Goal: Information Seeking & Learning: Learn about a topic

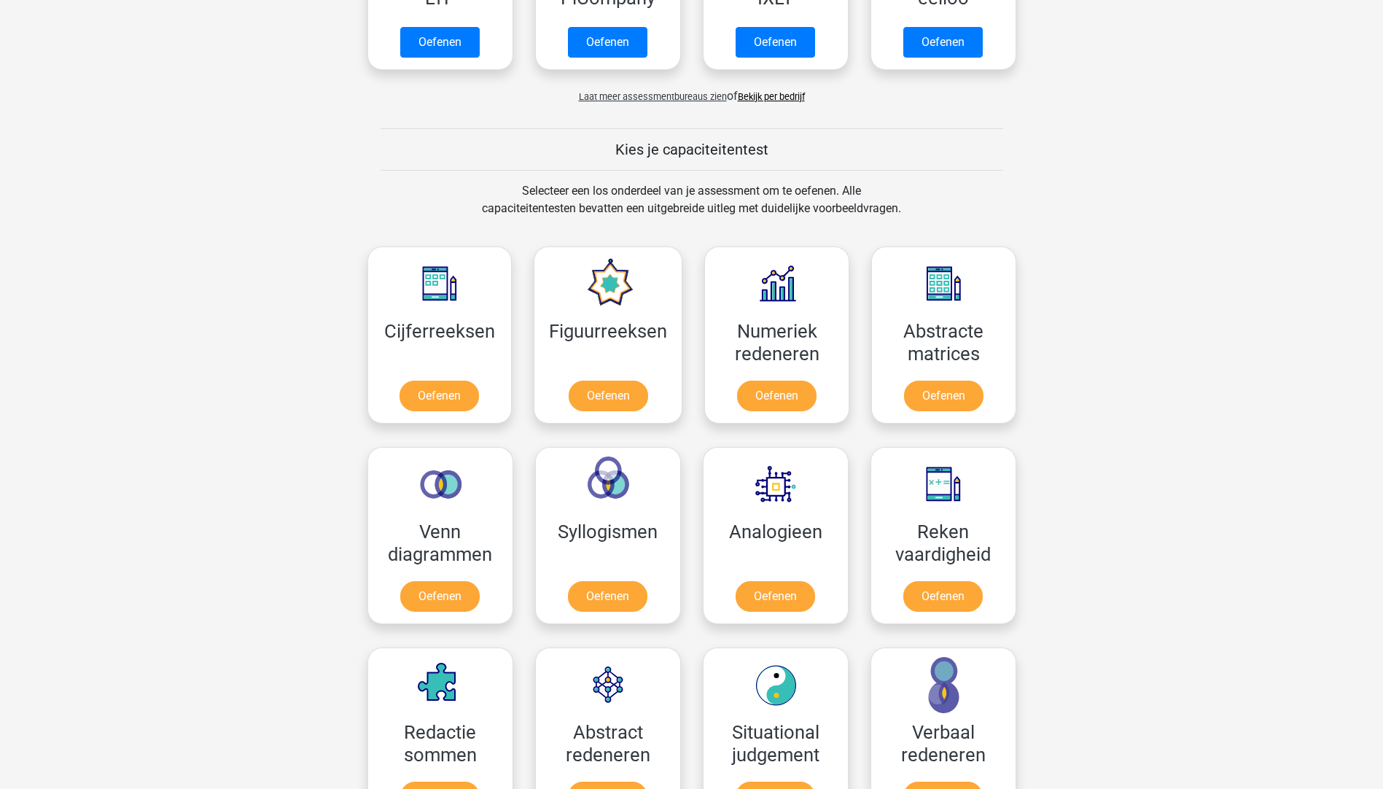
scroll to position [365, 0]
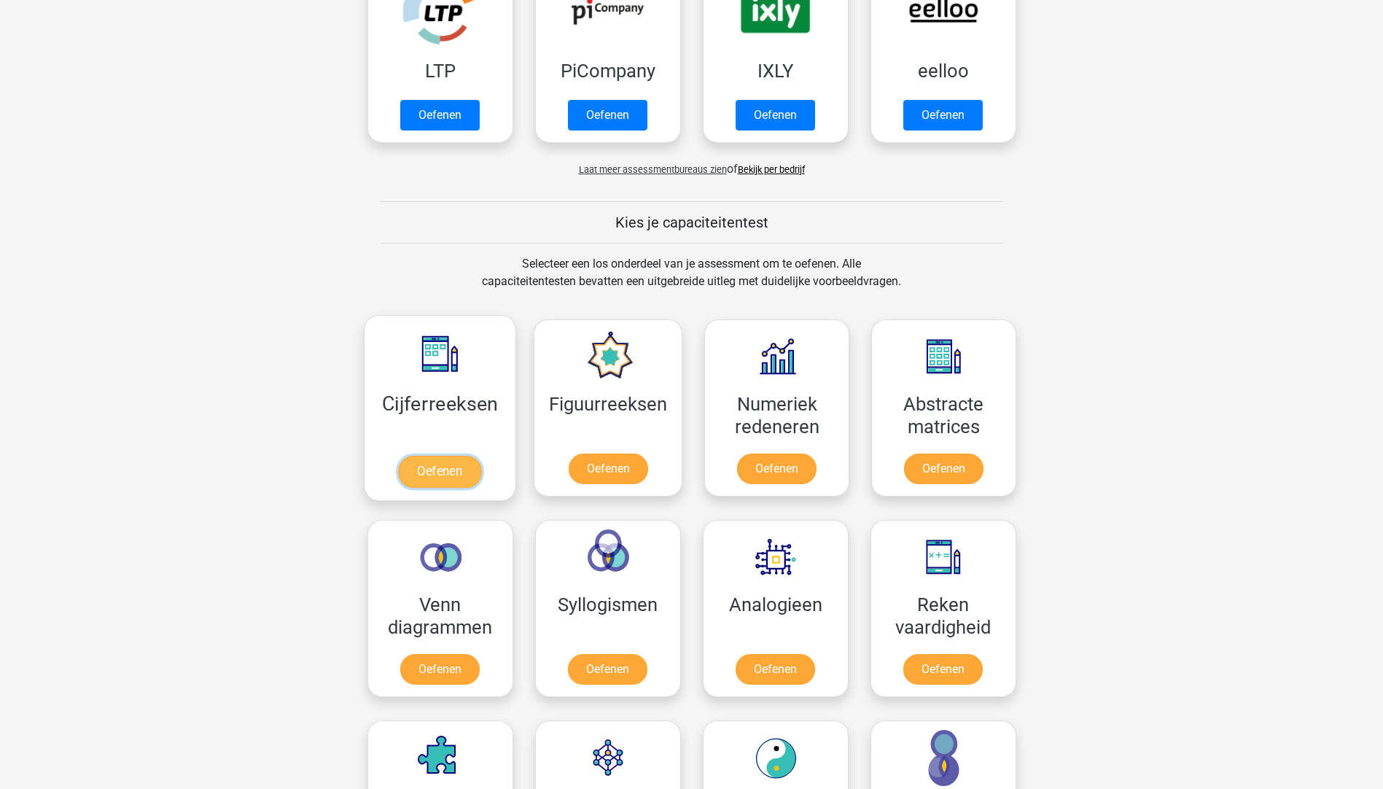
click at [439, 464] on link "Oefenen" at bounding box center [439, 472] width 83 height 32
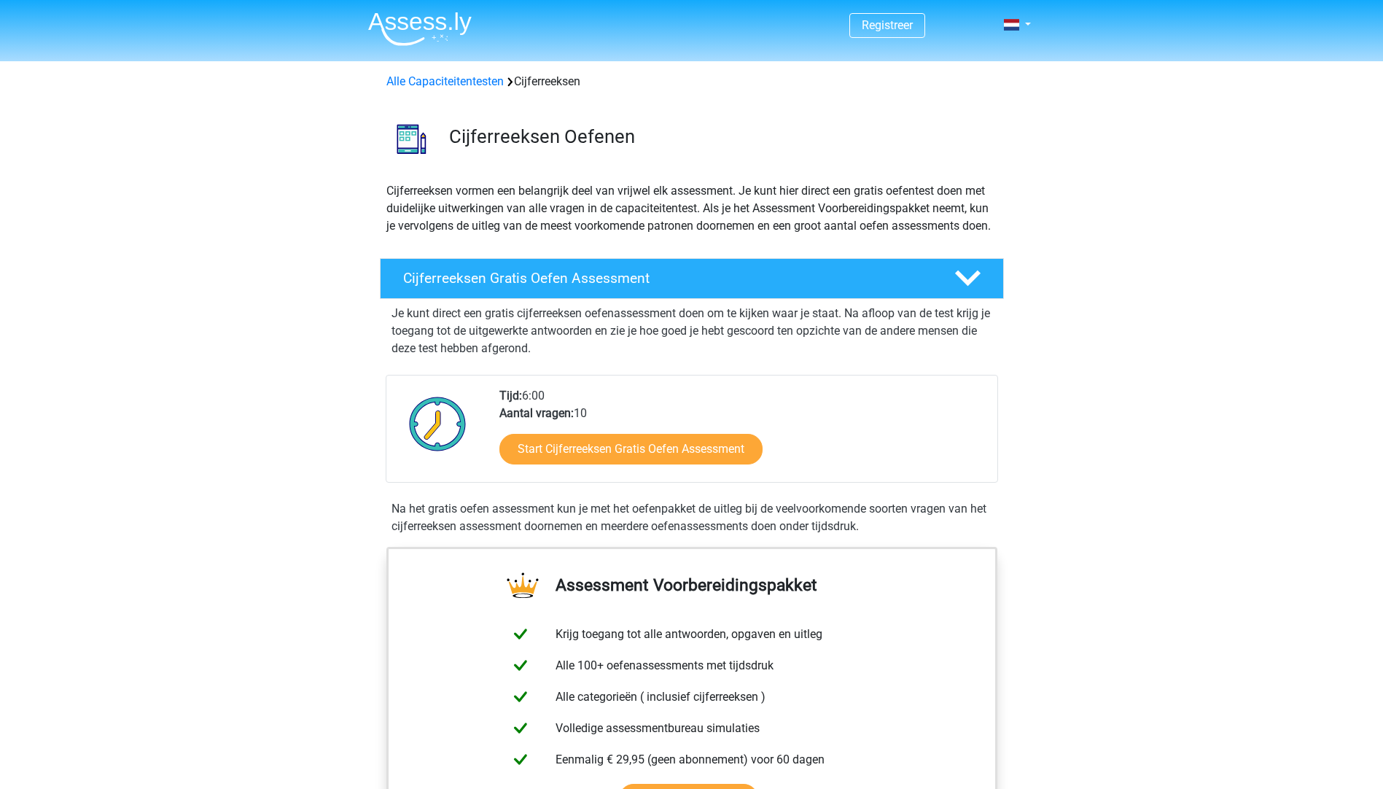
click at [668, 482] on div "Start Cijferreeksen Gratis Oefen Assessment" at bounding box center [743, 452] width 486 height 60
click at [753, 466] on link "Start Cijferreeksen Gratis Oefen Assessment" at bounding box center [631, 448] width 303 height 35
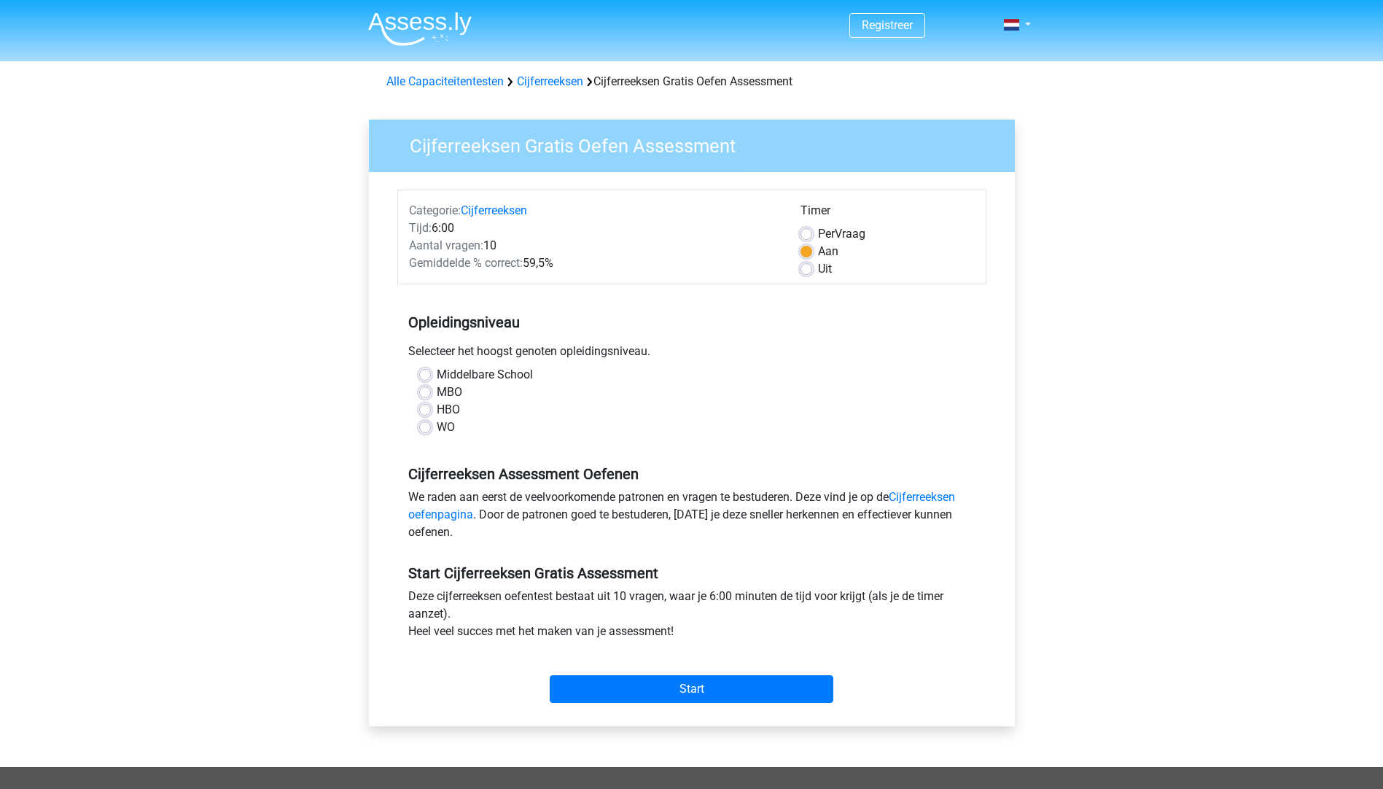
click at [437, 391] on label "MBO" at bounding box center [450, 393] width 26 height 18
click at [420, 391] on input "MBO" at bounding box center [425, 391] width 12 height 15
radio input "true"
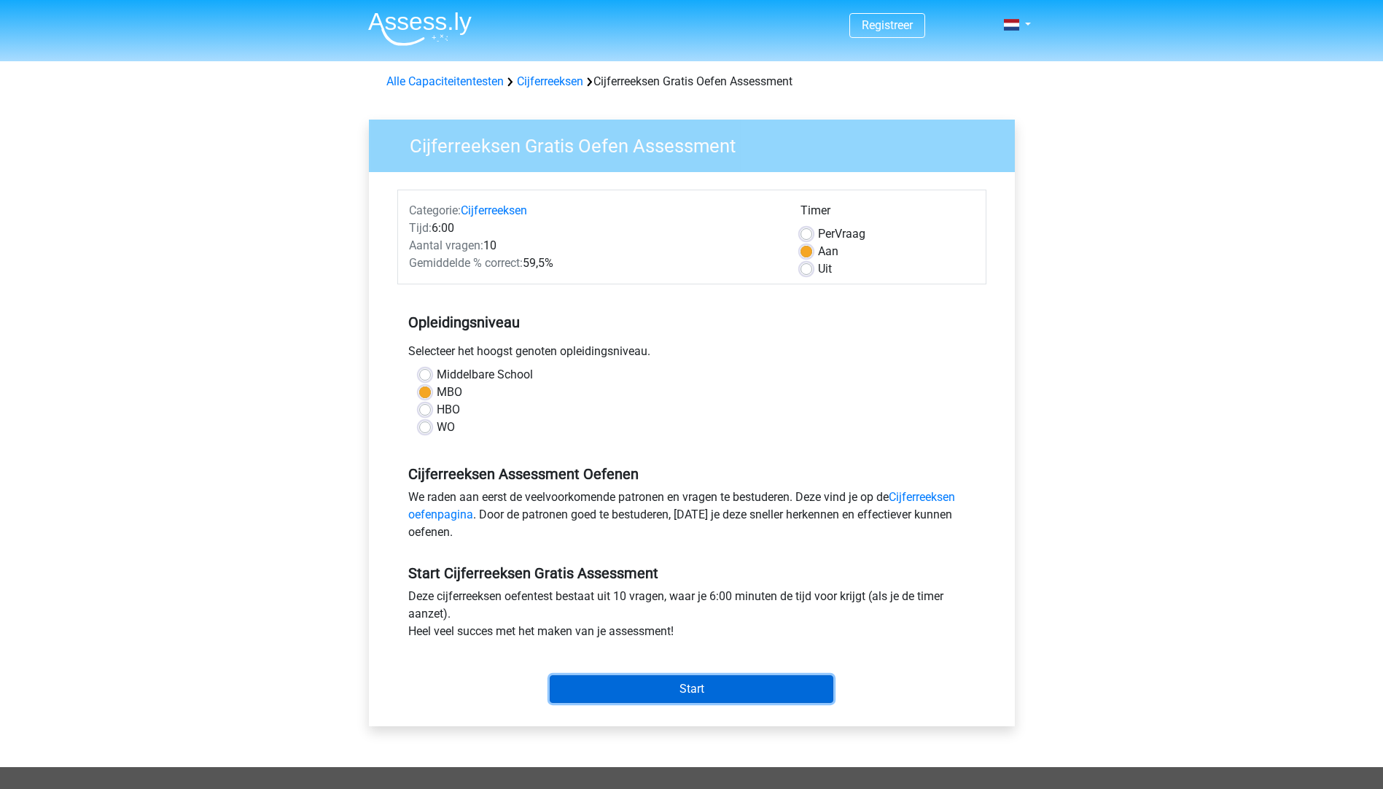
click at [679, 683] on input "Start" at bounding box center [692, 689] width 284 height 28
click at [683, 686] on input "Start" at bounding box center [692, 689] width 284 height 28
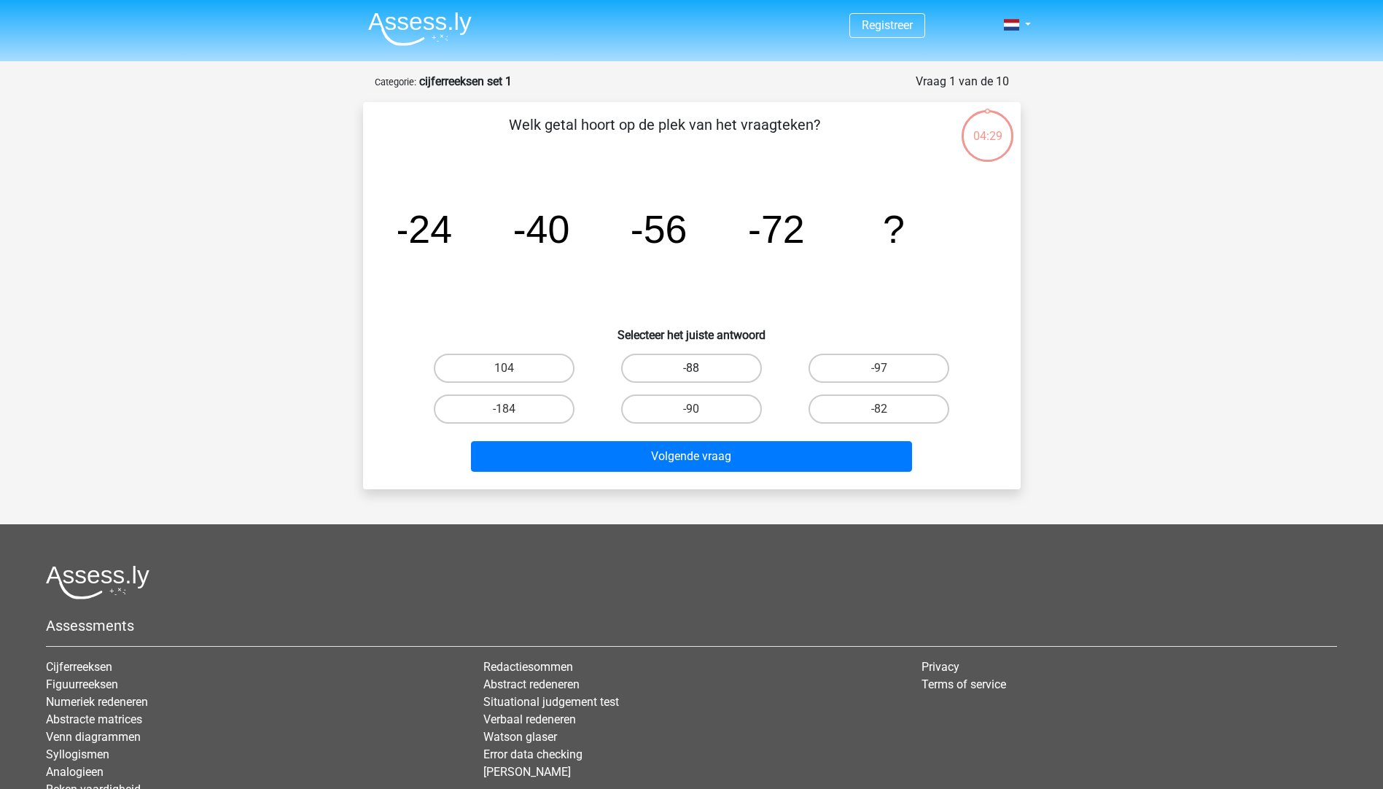
click at [679, 368] on label "-88" at bounding box center [691, 368] width 141 height 29
click at [691, 368] on input "-88" at bounding box center [695, 372] width 9 height 9
radio input "true"
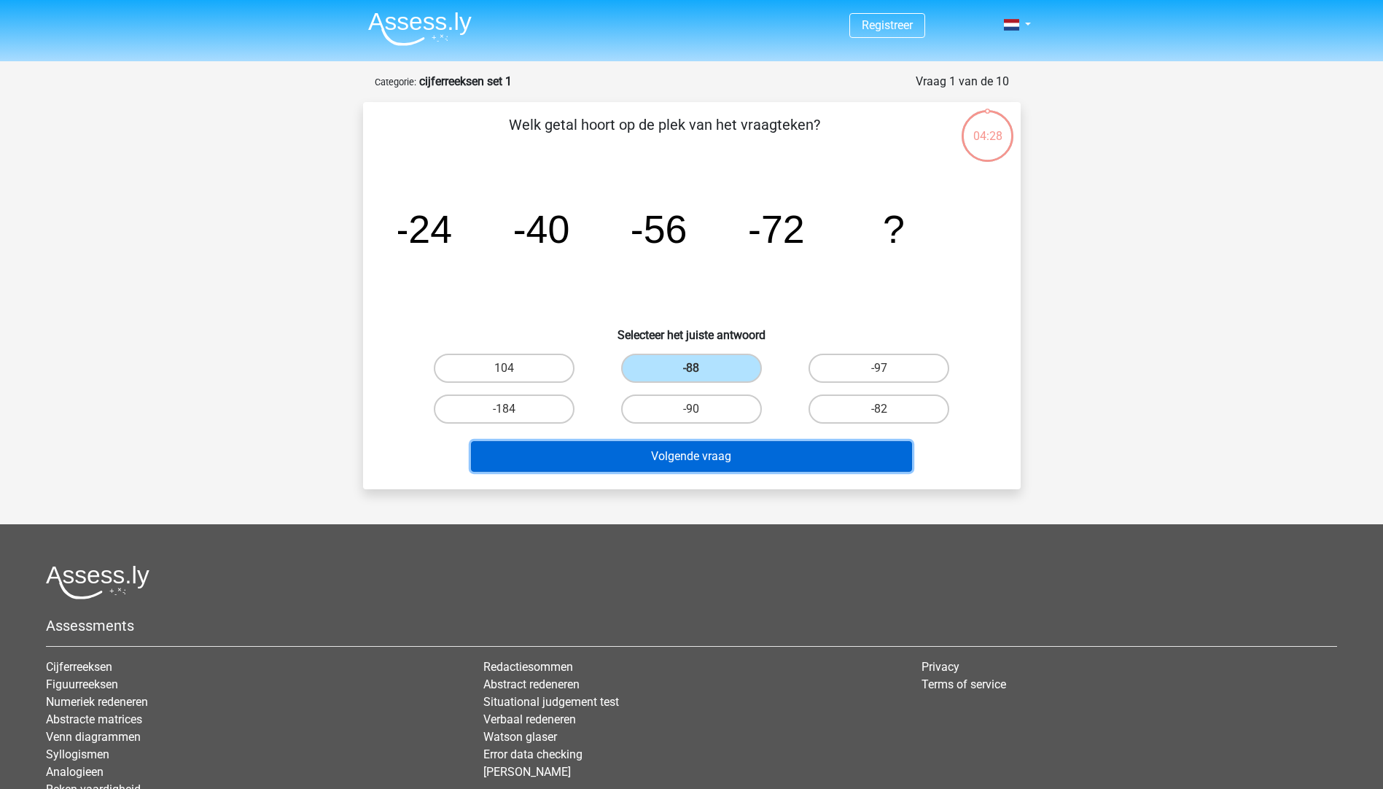
click at [707, 451] on button "Volgende vraag" at bounding box center [691, 456] width 441 height 31
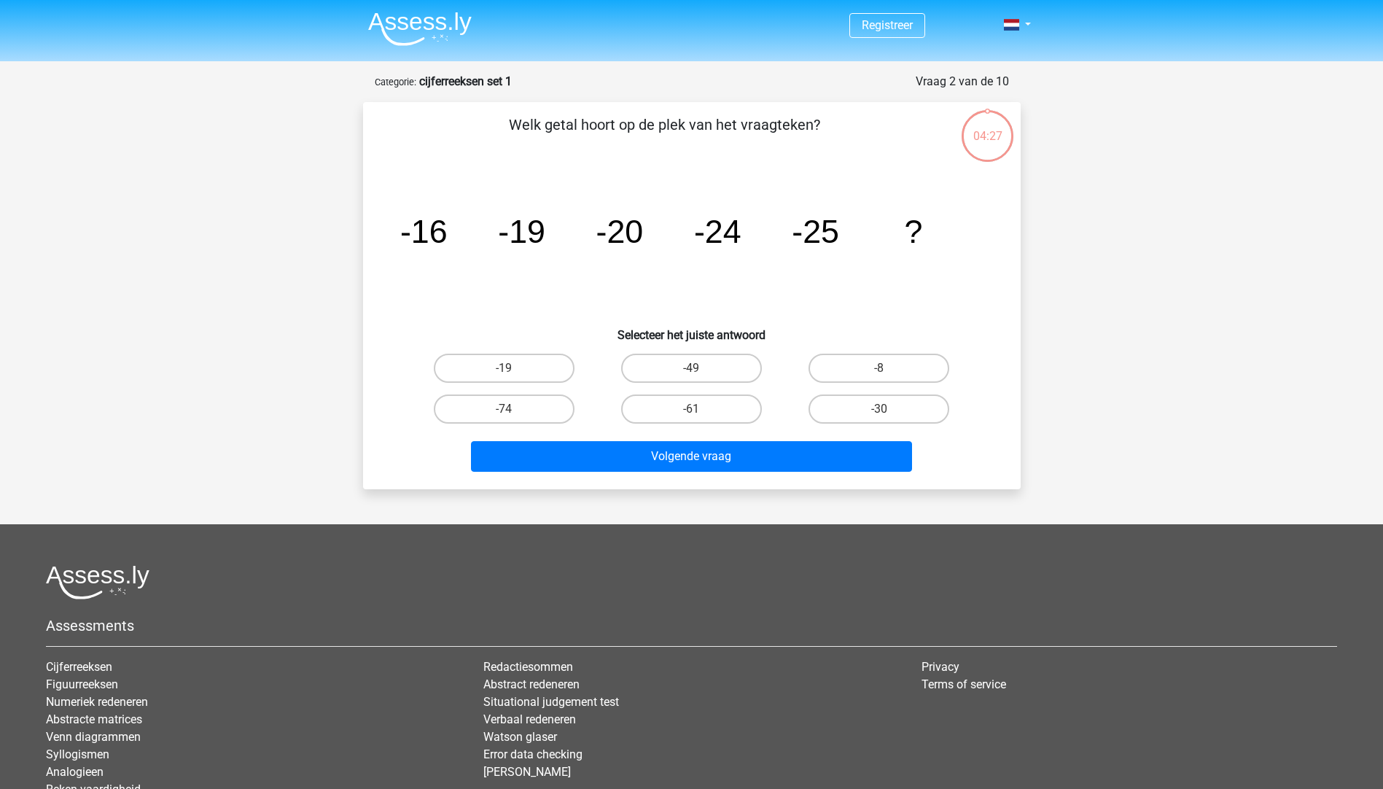
scroll to position [73, 0]
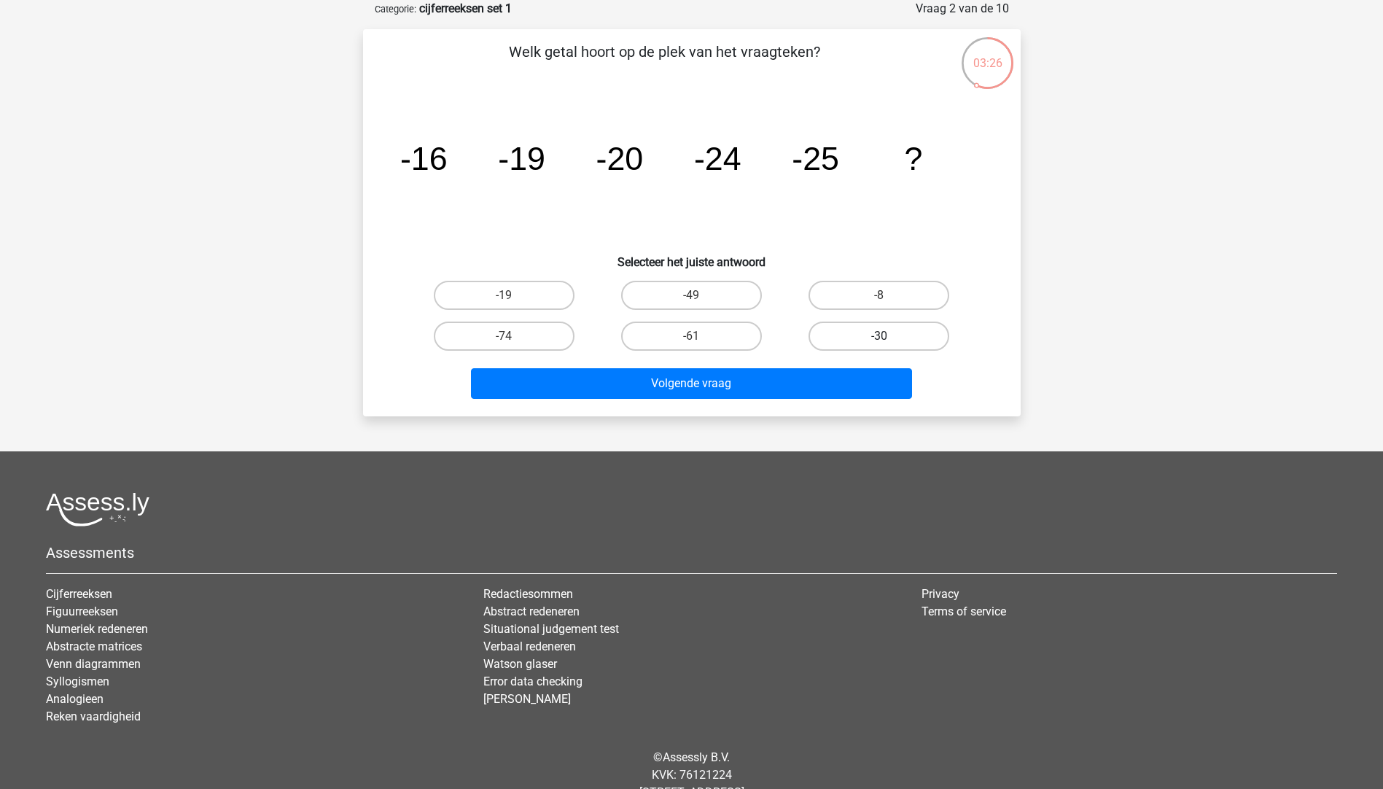
click at [821, 330] on label "-30" at bounding box center [879, 336] width 141 height 29
click at [880, 336] on input "-30" at bounding box center [884, 340] width 9 height 9
radio input "true"
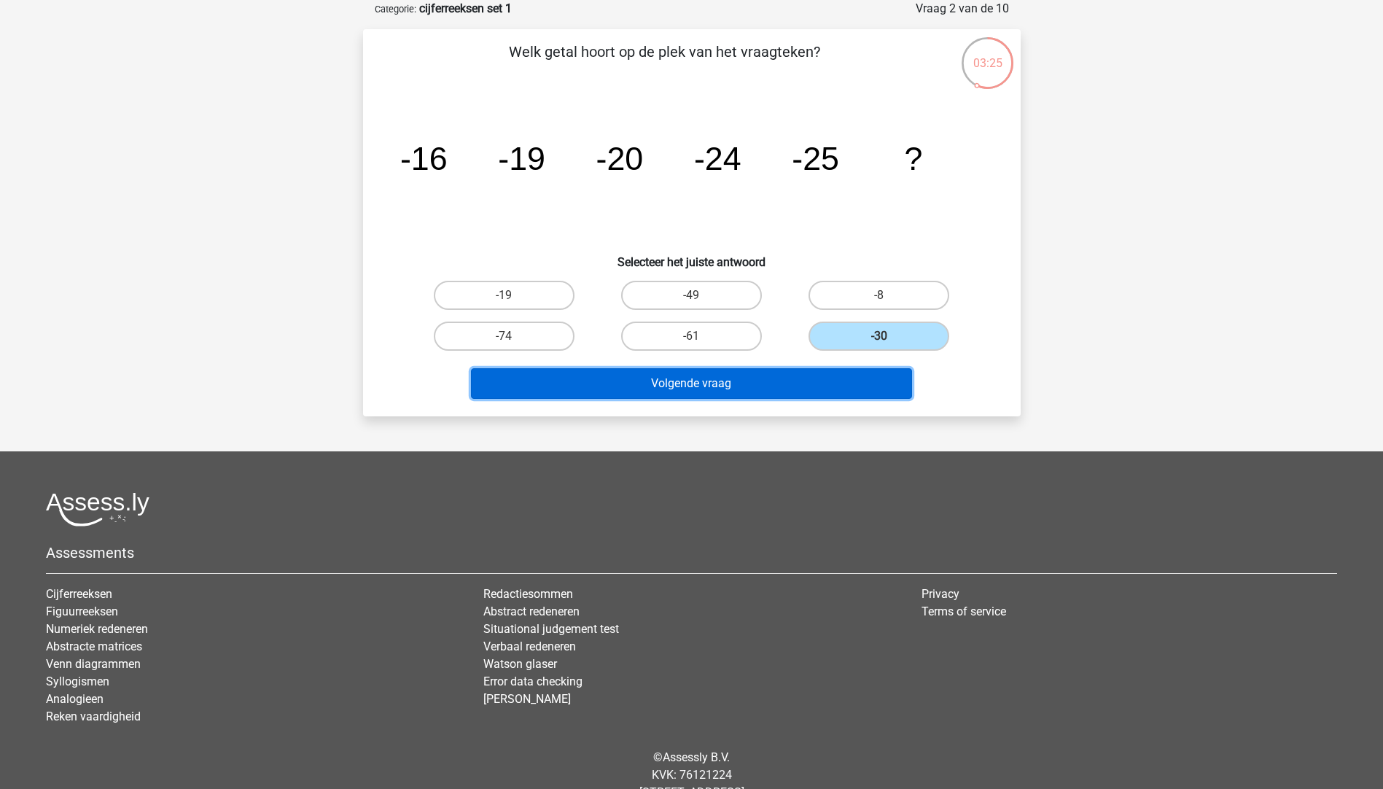
click at [709, 380] on button "Volgende vraag" at bounding box center [691, 383] width 441 height 31
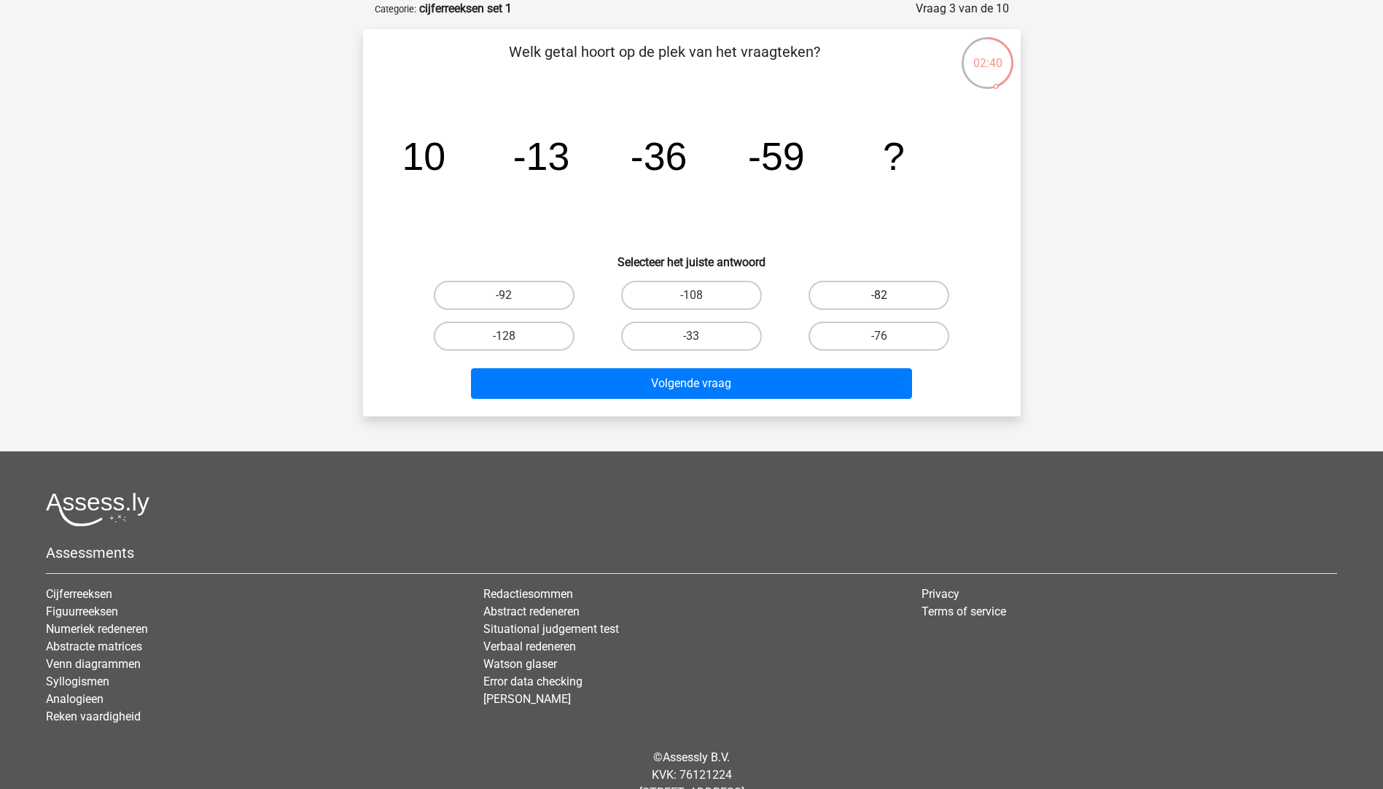
click at [867, 288] on label "-82" at bounding box center [879, 295] width 141 height 29
click at [880, 295] on input "-82" at bounding box center [884, 299] width 9 height 9
radio input "true"
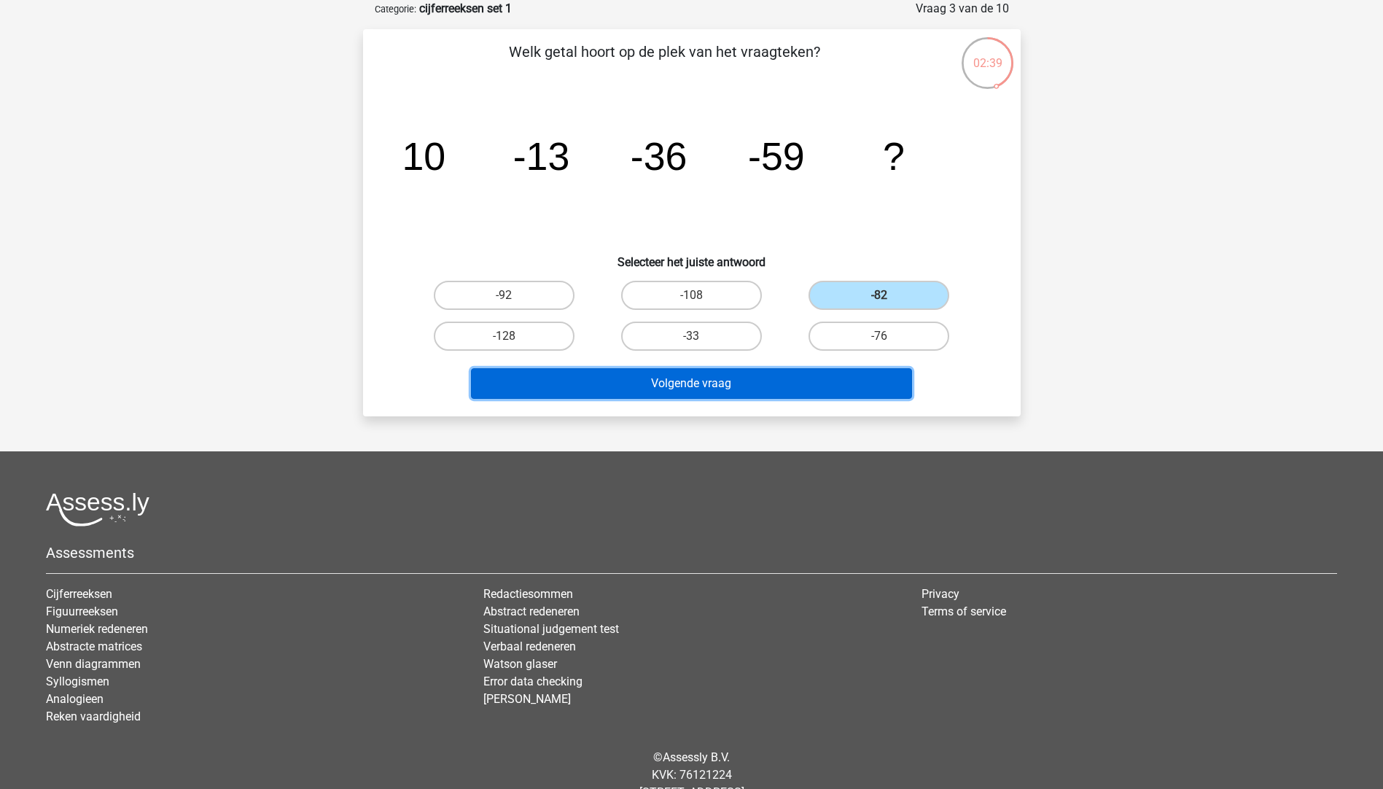
click at [741, 371] on button "Volgende vraag" at bounding box center [691, 383] width 441 height 31
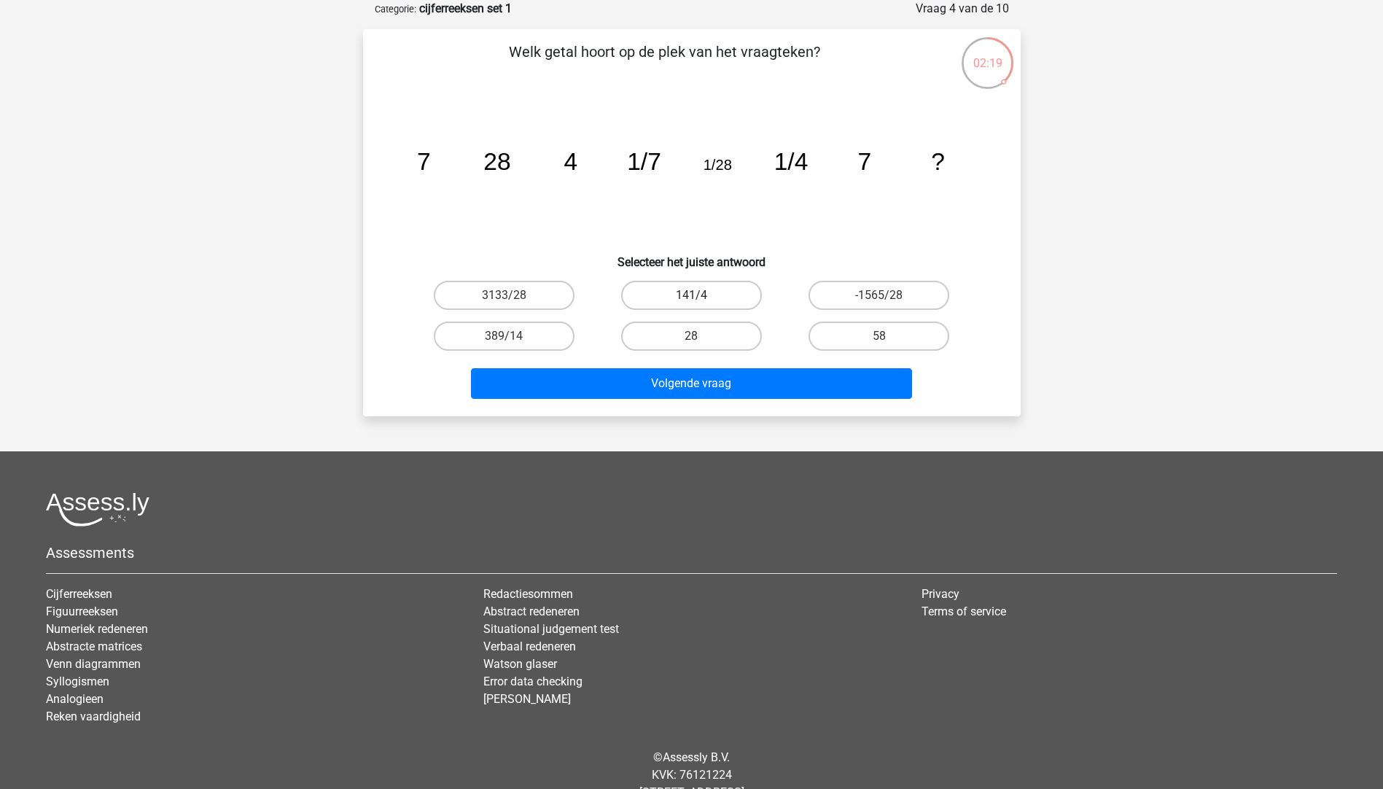
click at [685, 290] on label "141/4" at bounding box center [691, 295] width 141 height 29
click at [691, 295] on input "141/4" at bounding box center [695, 299] width 9 height 9
radio input "true"
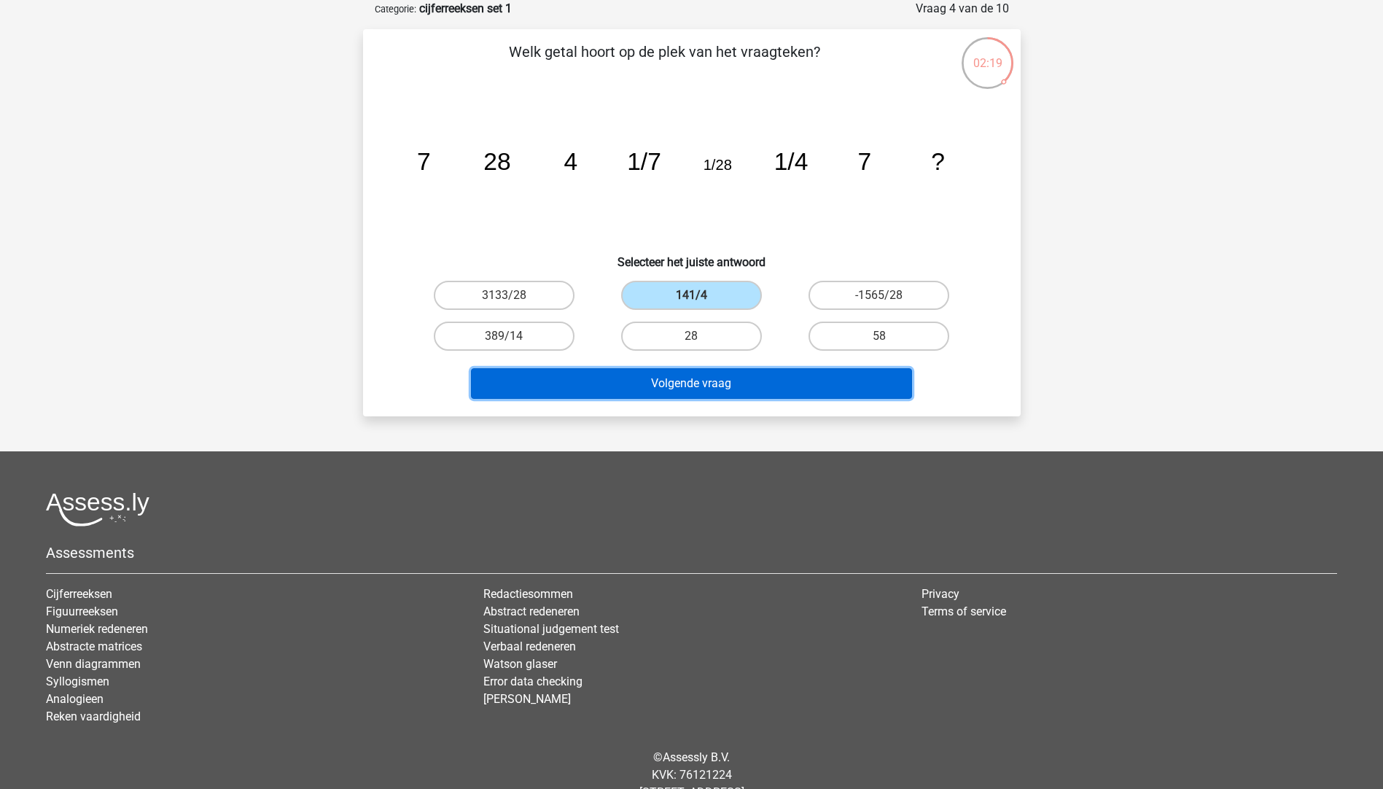
click at [744, 378] on button "Volgende vraag" at bounding box center [691, 383] width 441 height 31
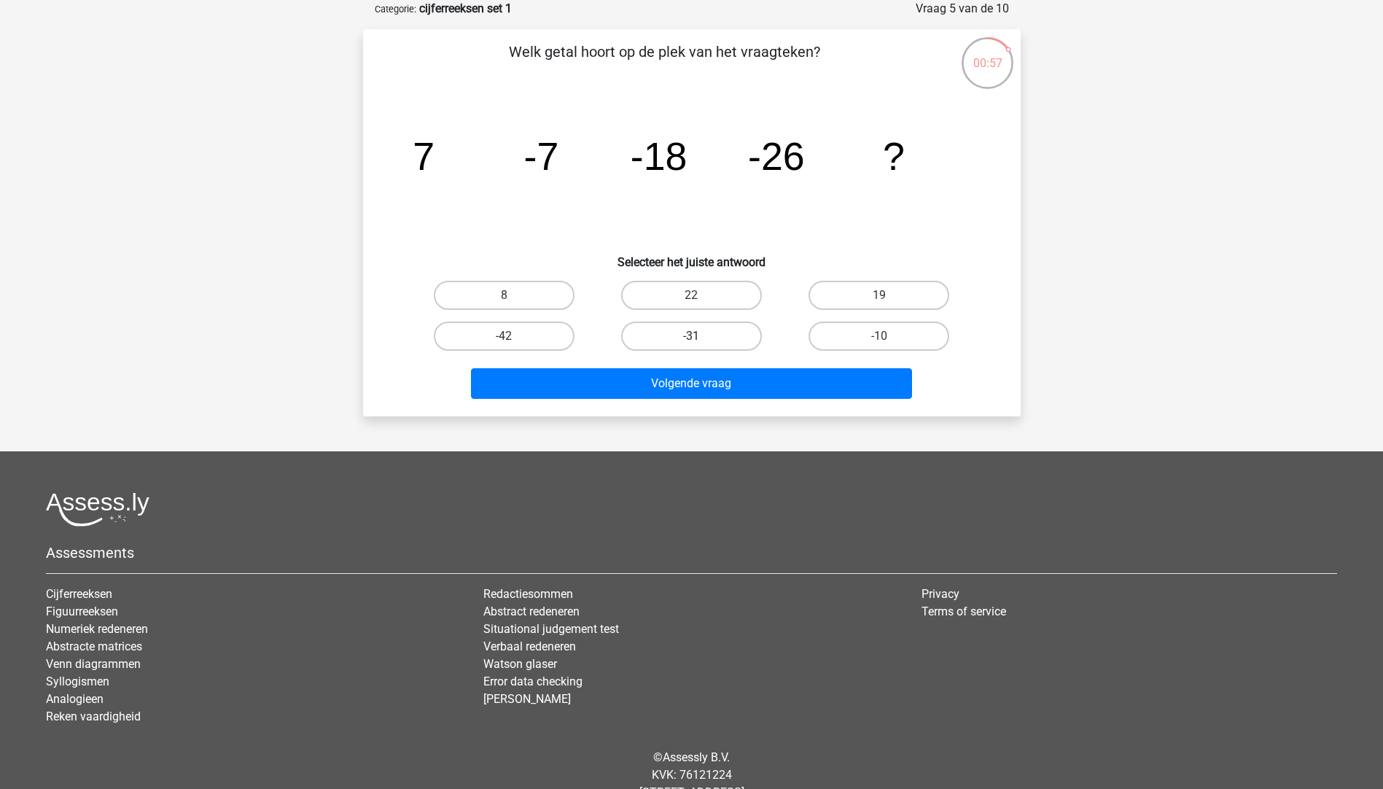
click at [708, 345] on label "-31" at bounding box center [691, 336] width 141 height 29
click at [701, 345] on input "-31" at bounding box center [695, 340] width 9 height 9
radio input "true"
click at [708, 345] on label "-31" at bounding box center [691, 336] width 141 height 29
click at [701, 345] on input "-31" at bounding box center [695, 340] width 9 height 9
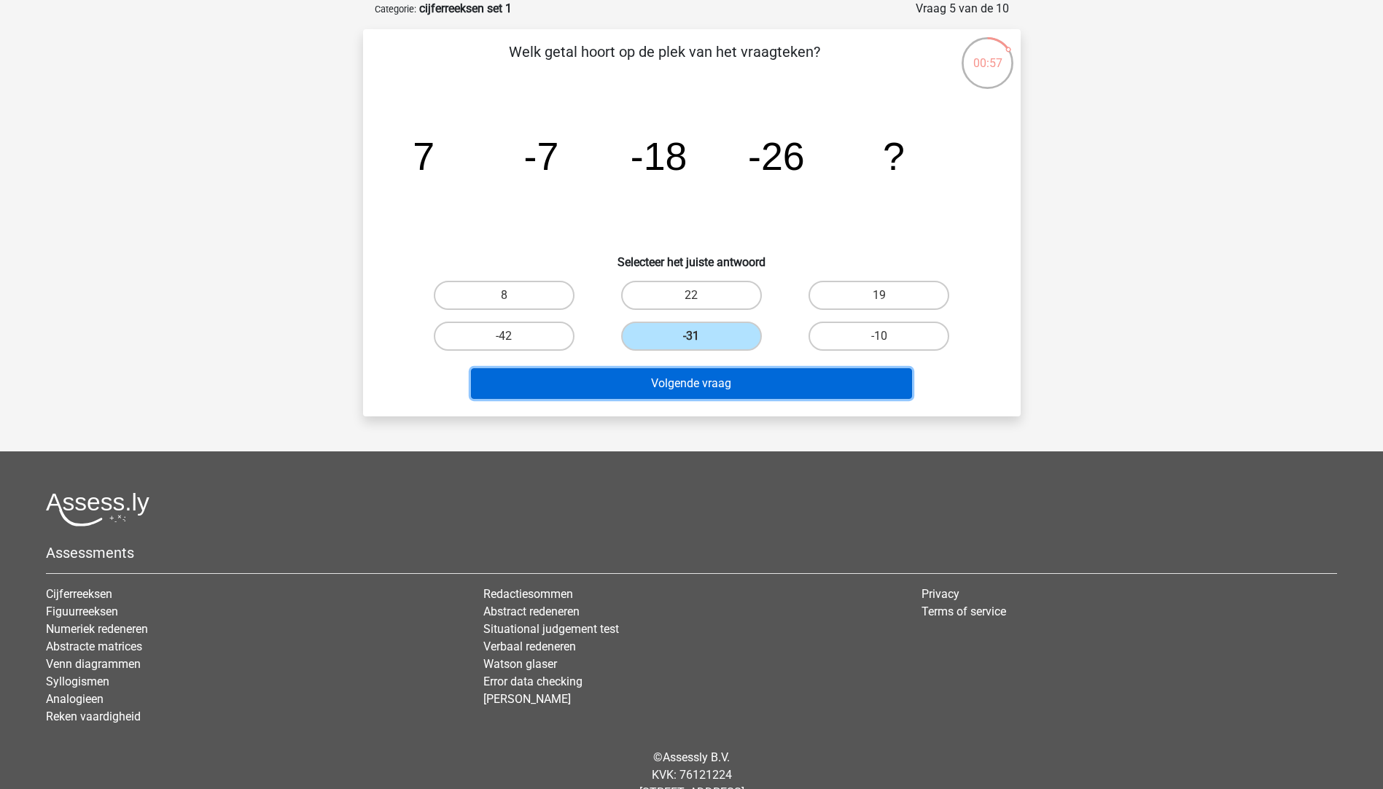
click at [705, 386] on button "Volgende vraag" at bounding box center [691, 383] width 441 height 31
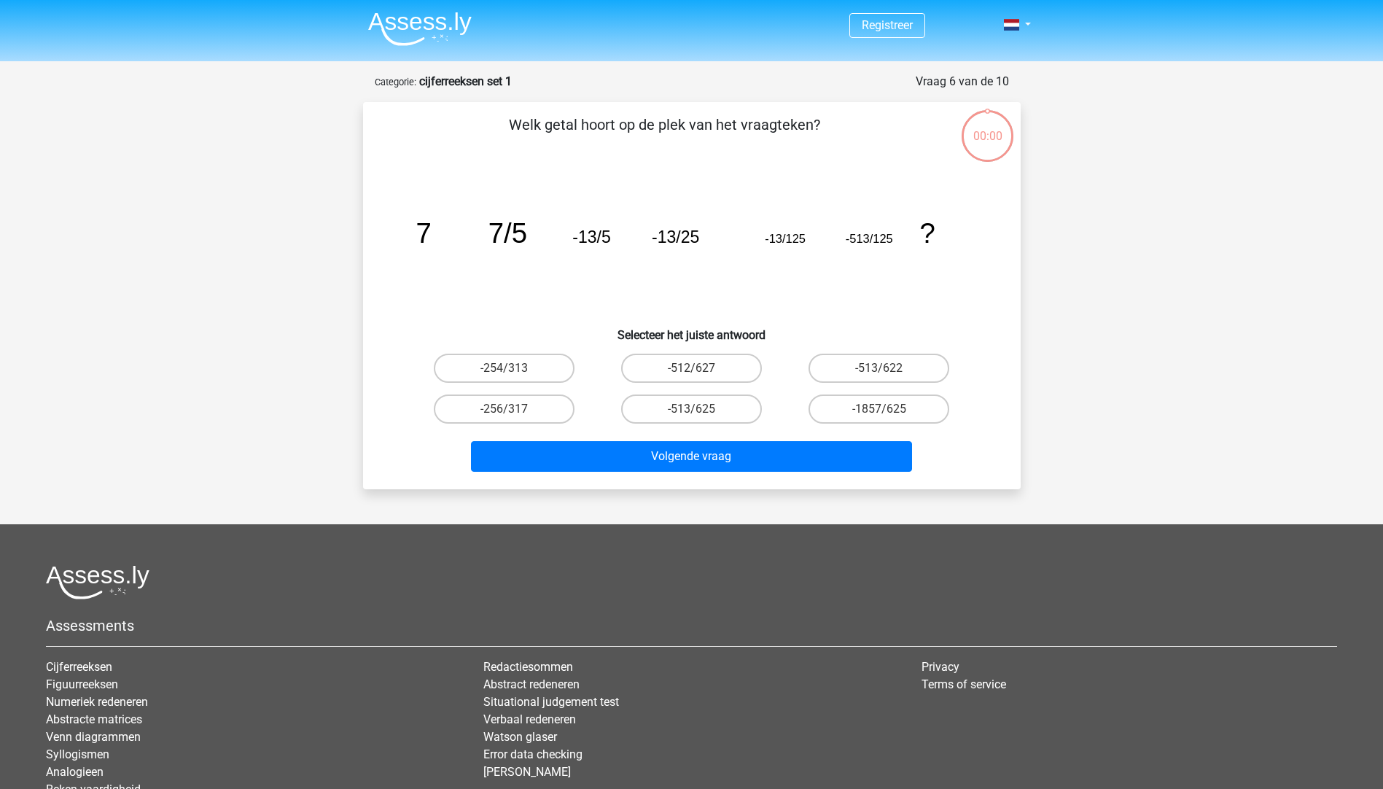
scroll to position [73, 0]
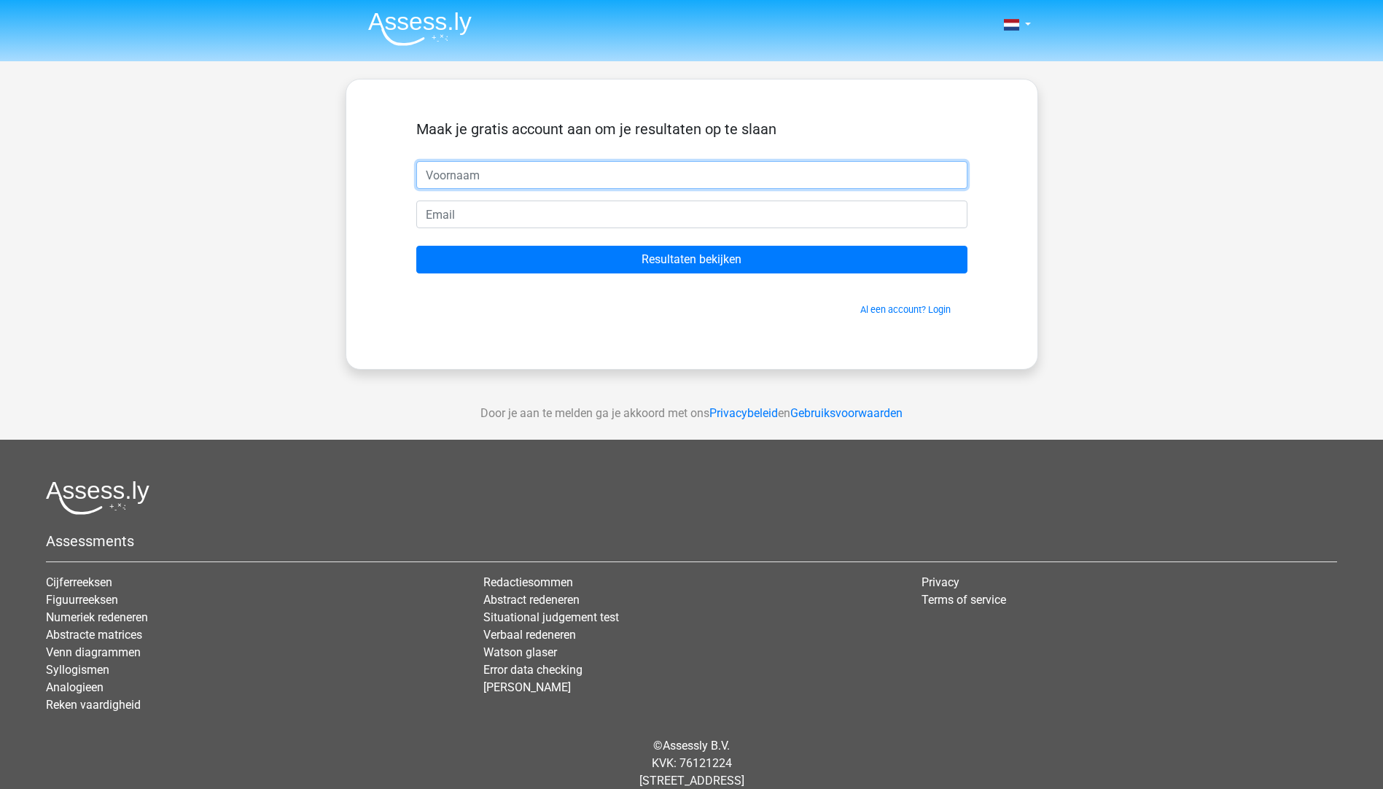
click at [564, 177] on input "text" at bounding box center [691, 175] width 551 height 28
type input "[PERSON_NAME]"
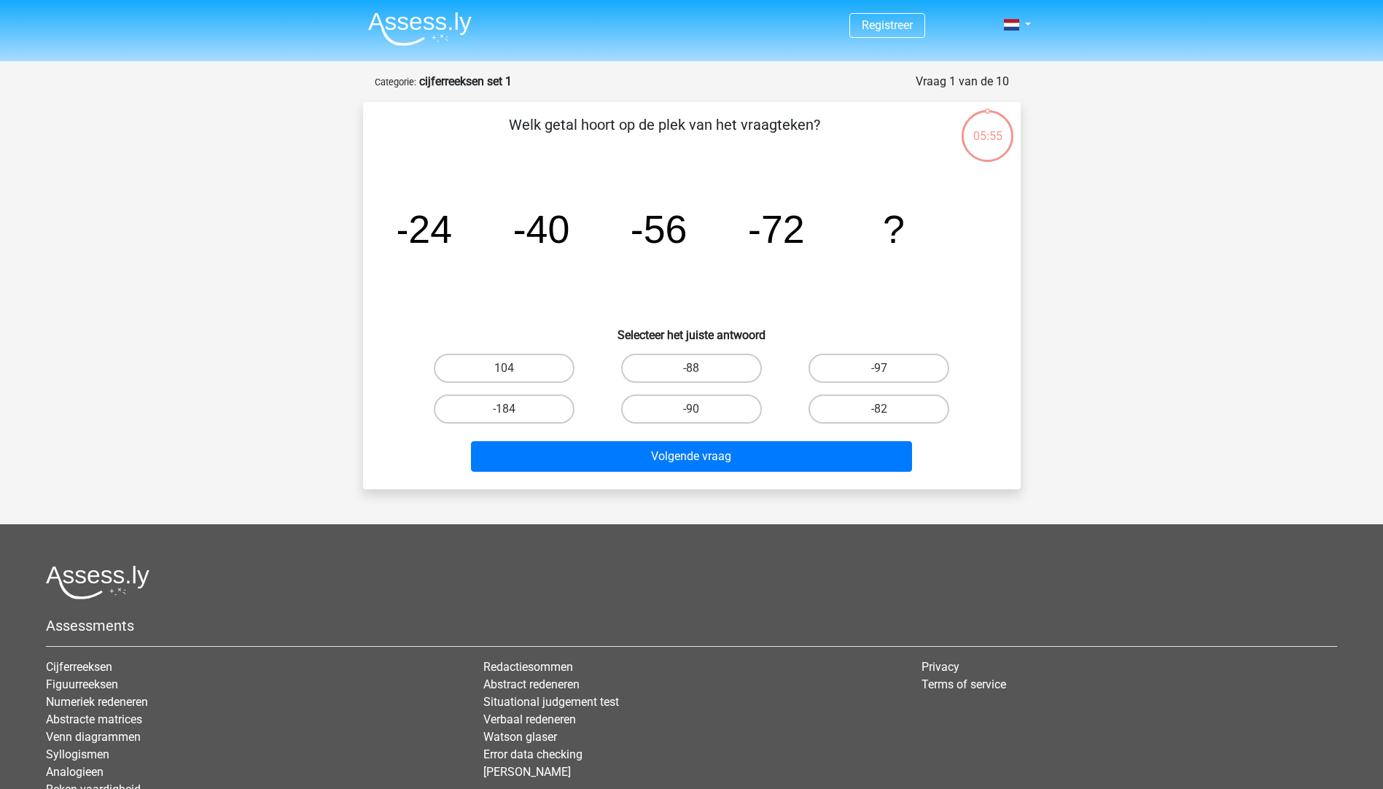
click at [694, 373] on input "-88" at bounding box center [695, 372] width 9 height 9
radio input "true"
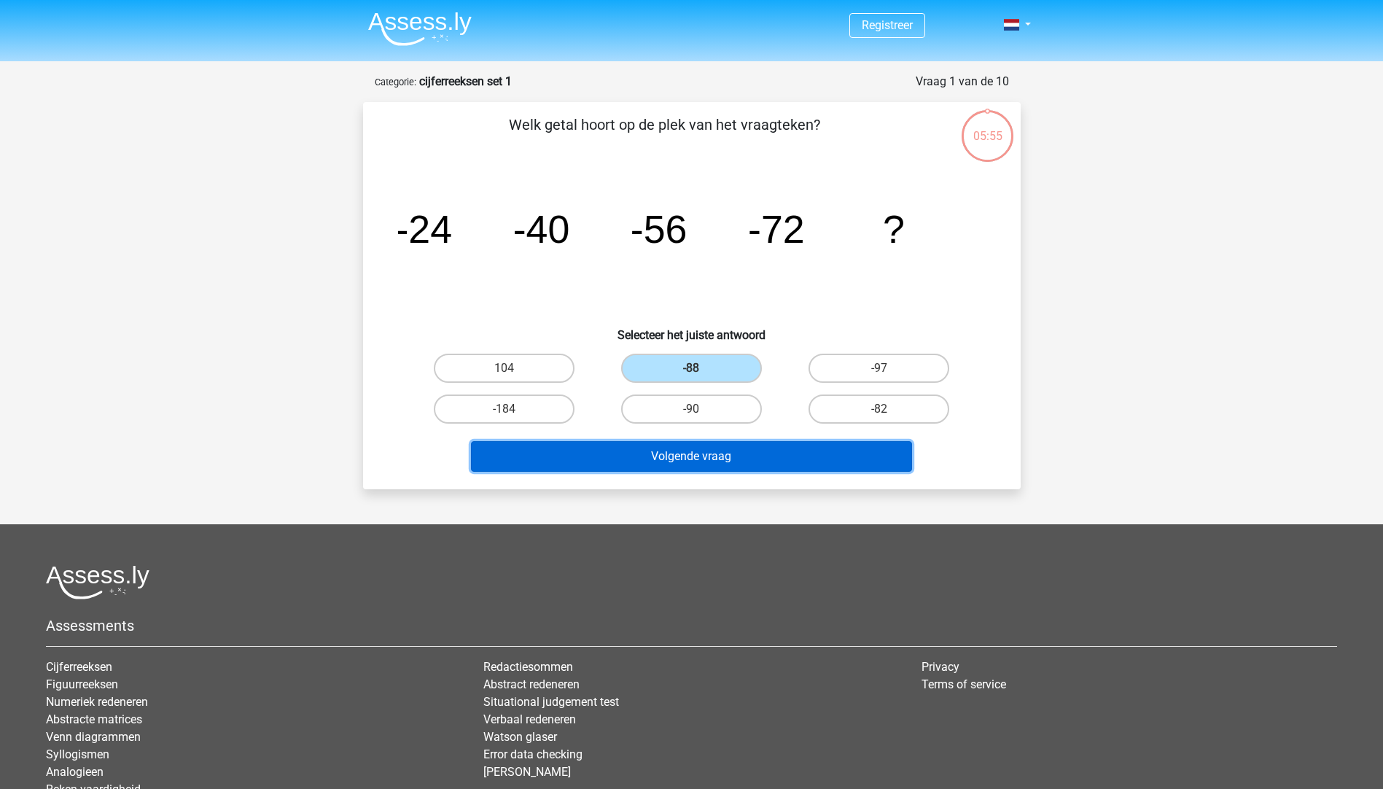
click at [688, 464] on button "Volgende vraag" at bounding box center [691, 456] width 441 height 31
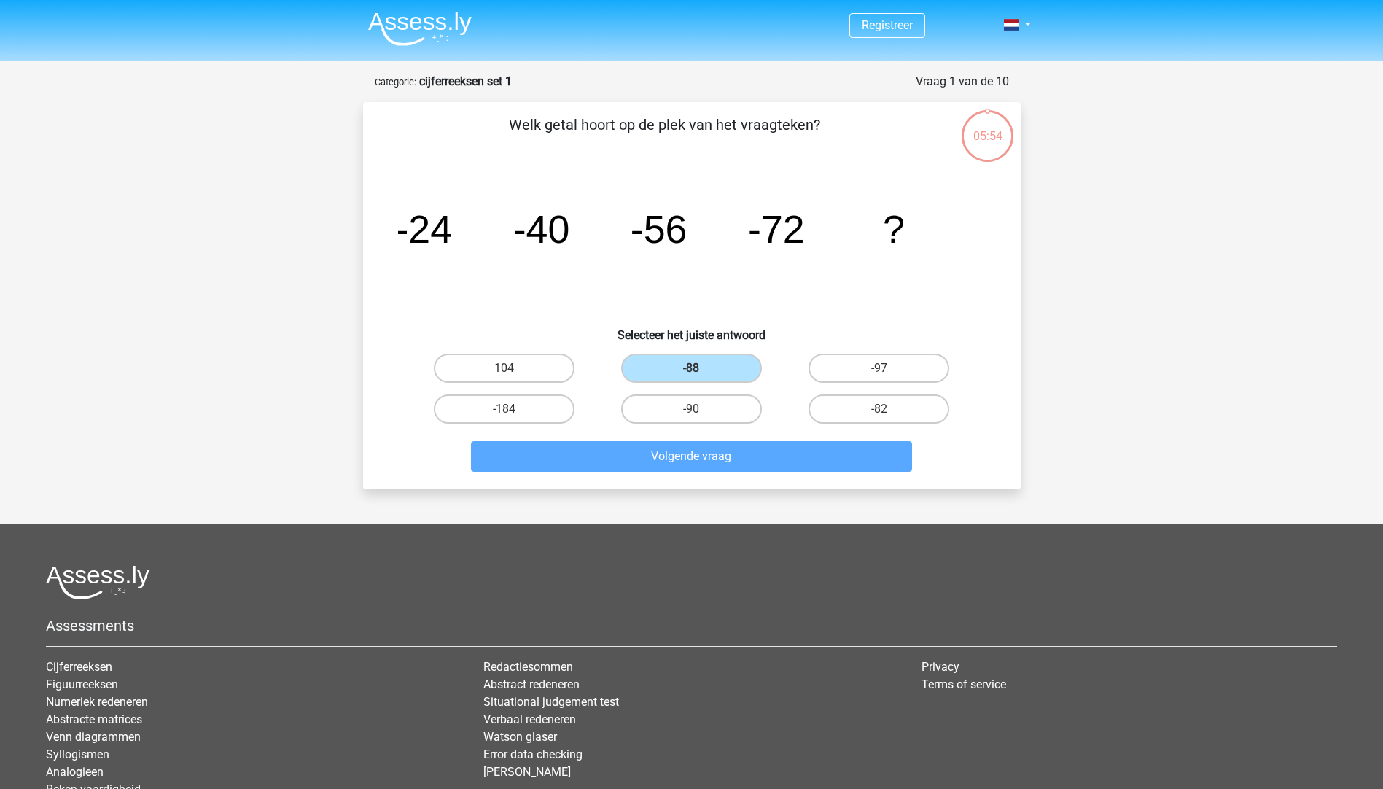
scroll to position [73, 0]
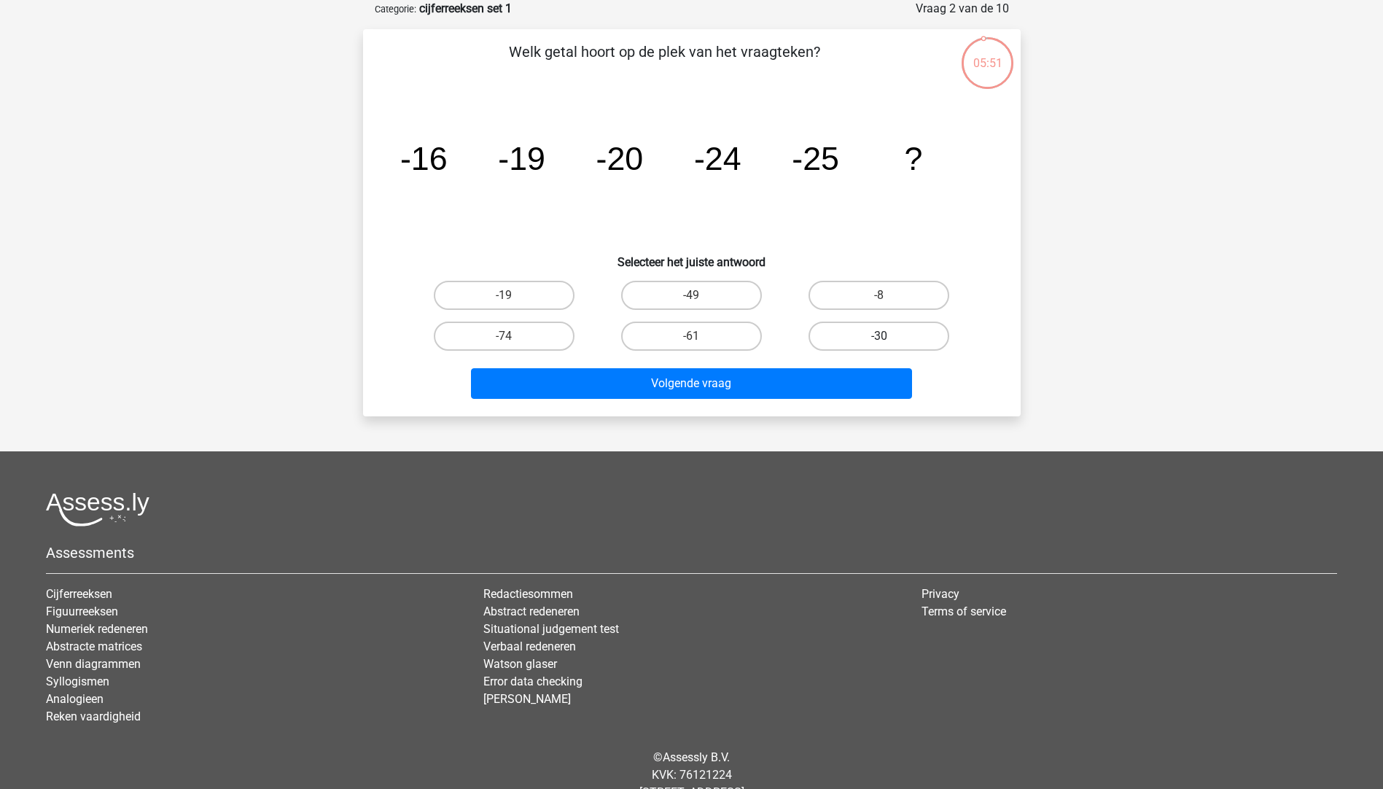
click at [894, 335] on label "-30" at bounding box center [879, 336] width 141 height 29
click at [889, 336] on input "-30" at bounding box center [884, 340] width 9 height 9
radio input "true"
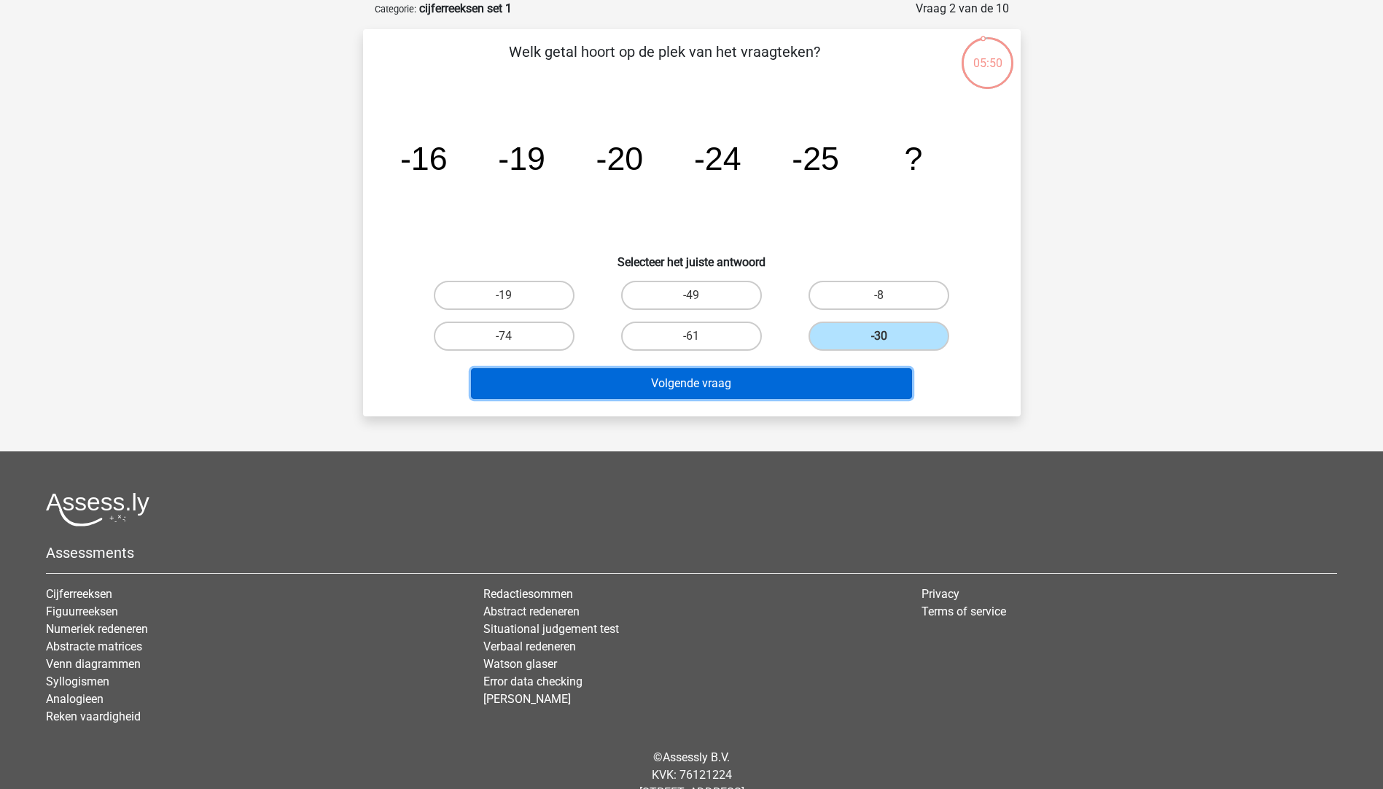
click at [742, 383] on button "Volgende vraag" at bounding box center [691, 383] width 441 height 31
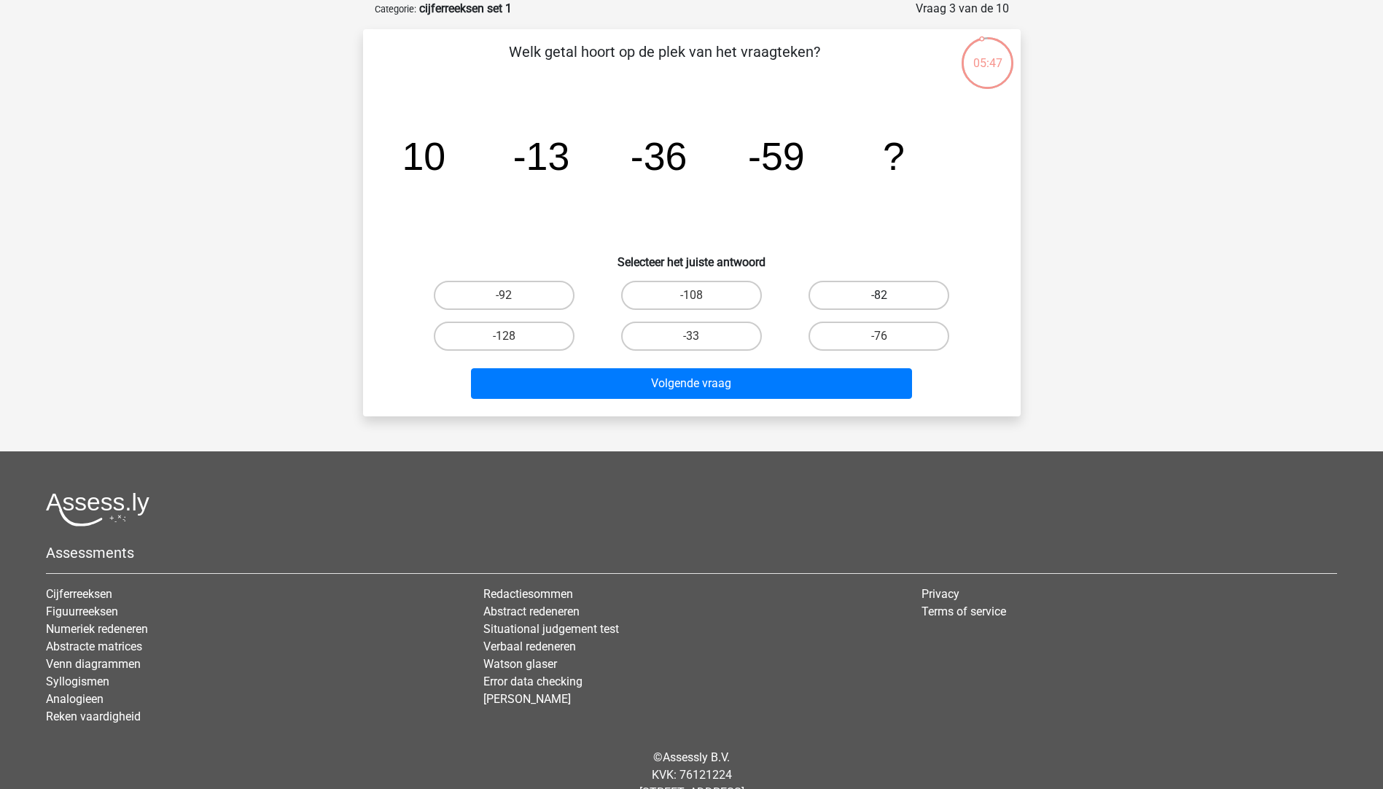
click at [873, 299] on label "-82" at bounding box center [879, 295] width 141 height 29
click at [880, 299] on input "-82" at bounding box center [884, 299] width 9 height 9
radio input "true"
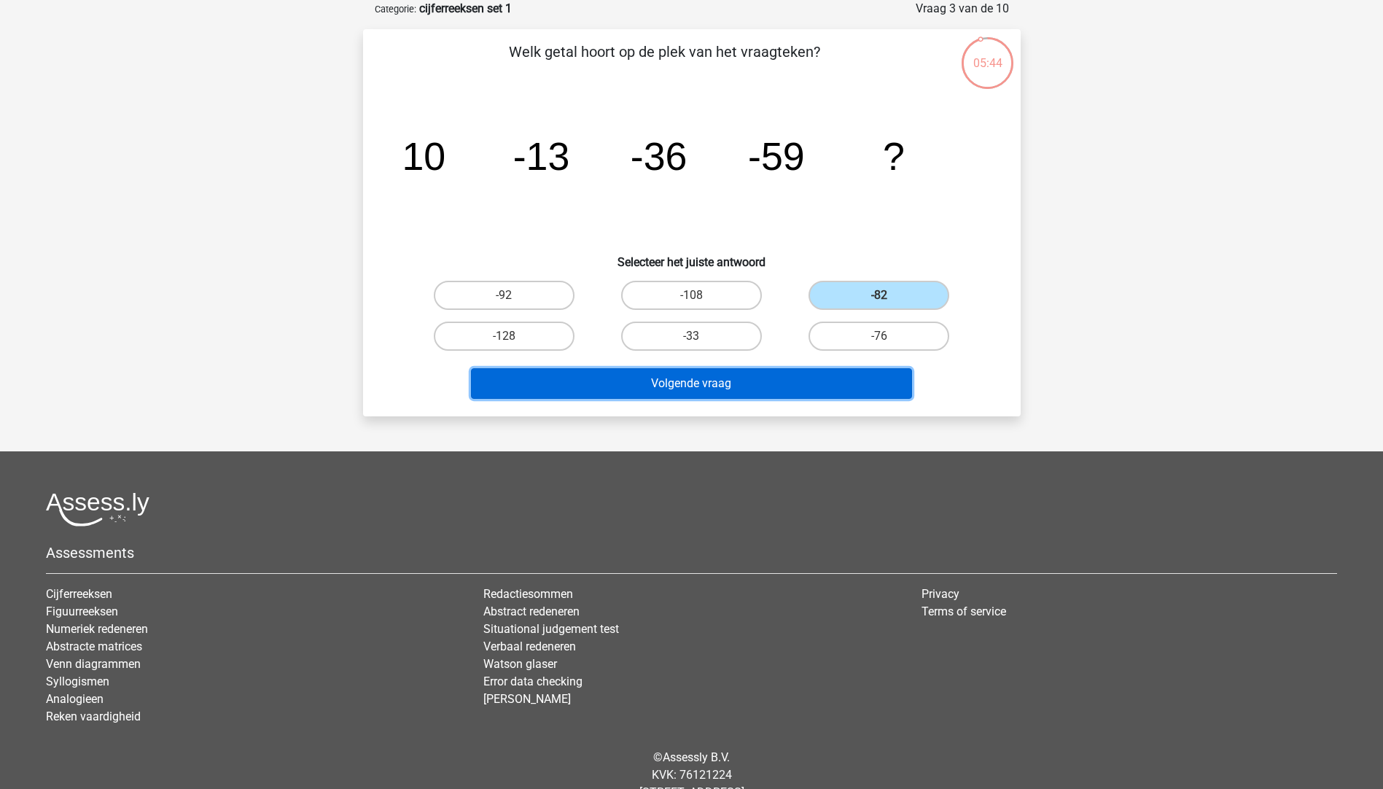
click at [706, 395] on button "Volgende vraag" at bounding box center [691, 383] width 441 height 31
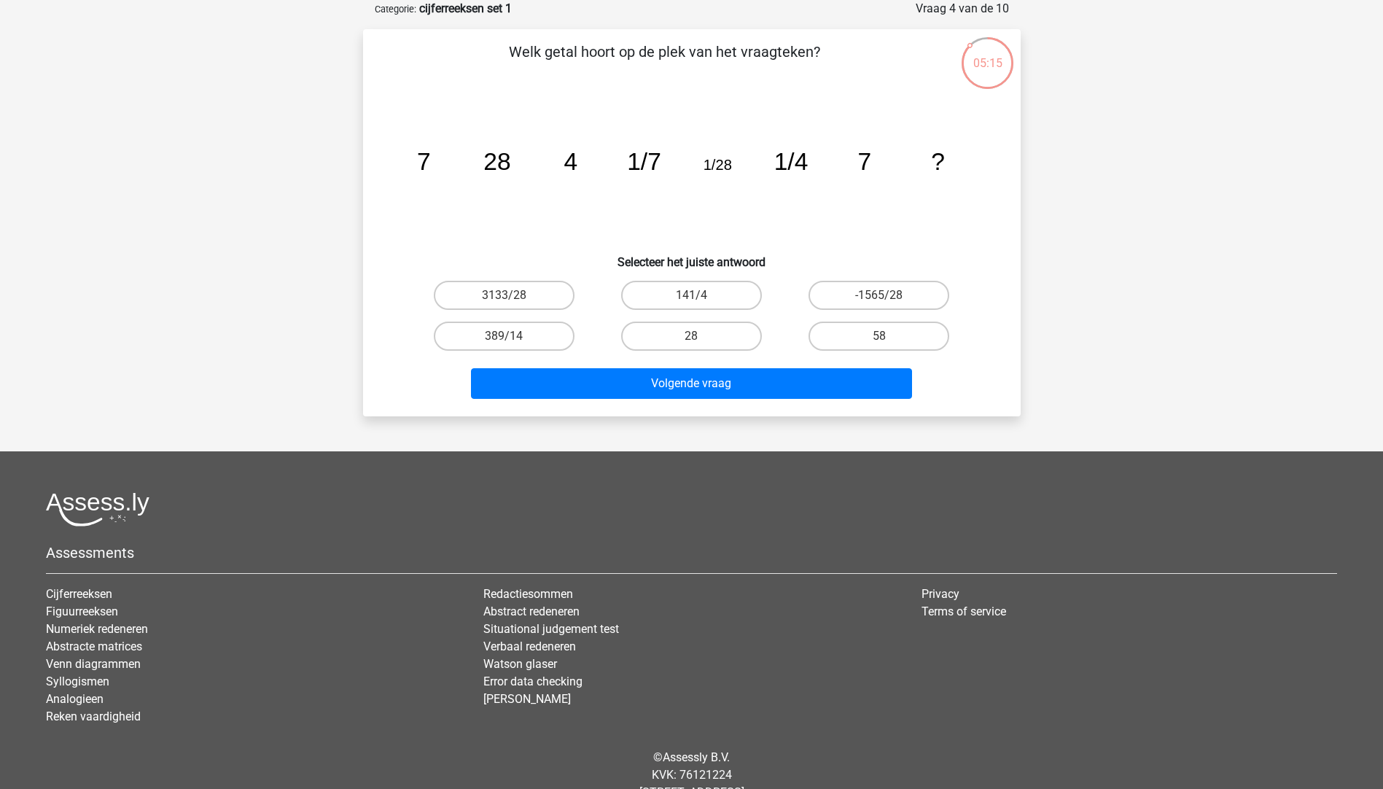
click at [697, 295] on input "141/4" at bounding box center [695, 299] width 9 height 9
radio input "true"
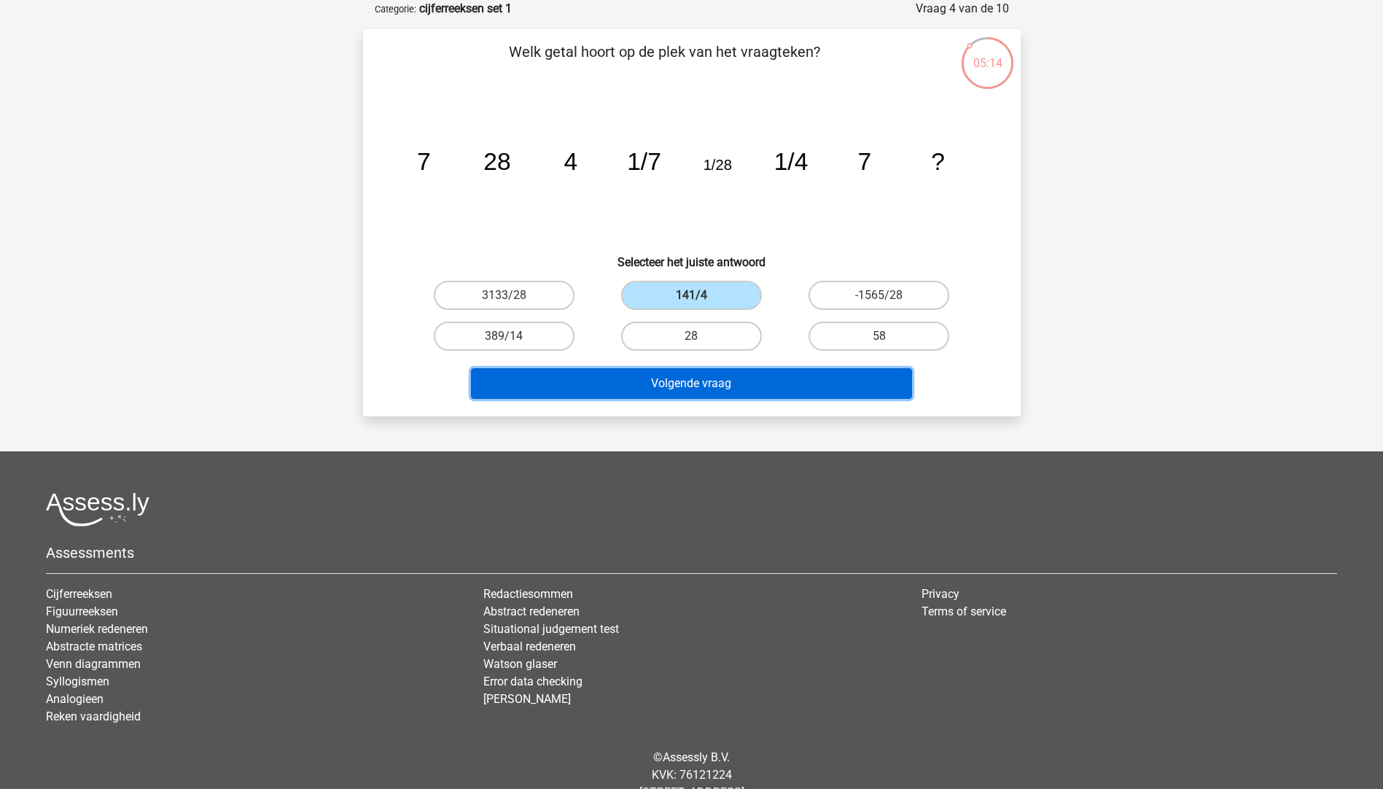
click at [688, 381] on button "Volgende vraag" at bounding box center [691, 383] width 441 height 31
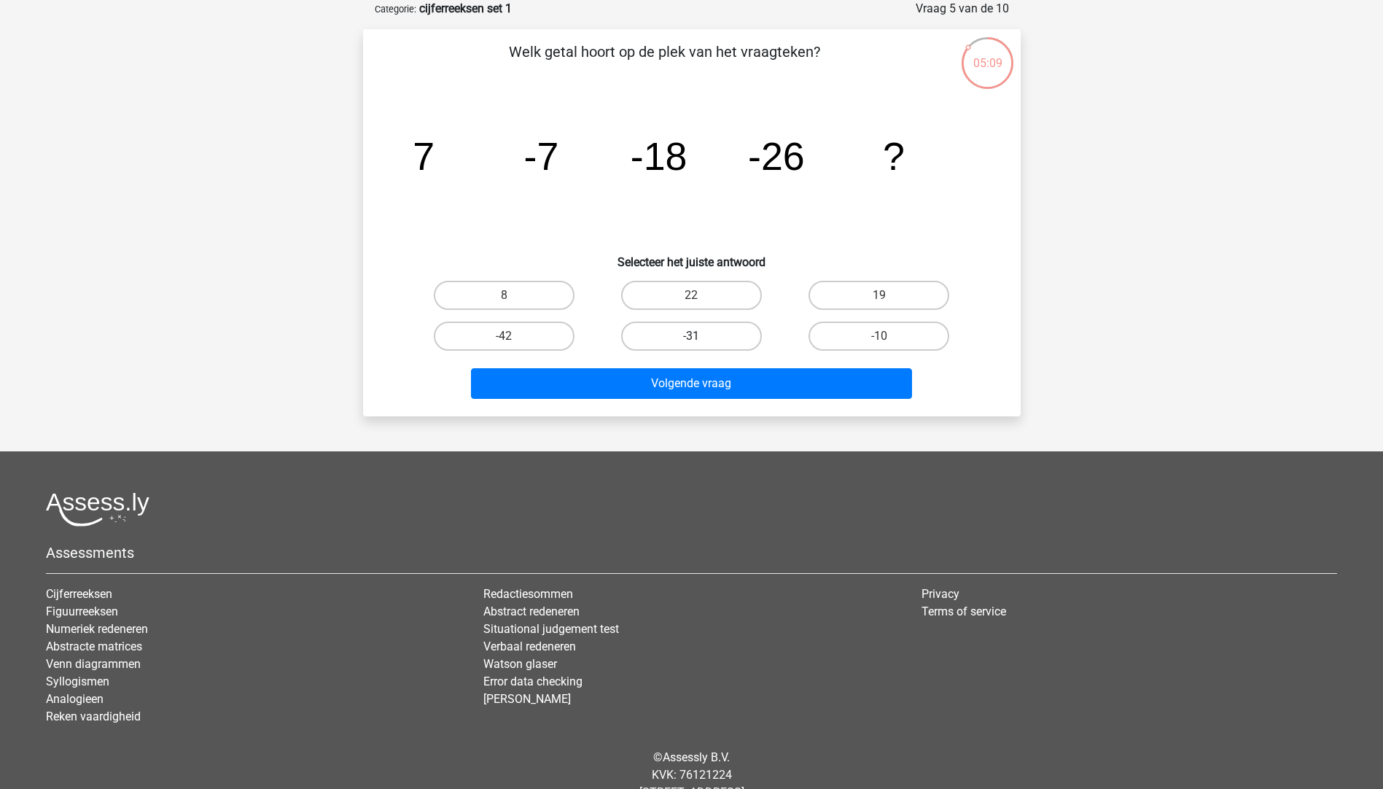
click at [661, 332] on label "-31" at bounding box center [691, 336] width 141 height 29
click at [691, 336] on input "-31" at bounding box center [695, 340] width 9 height 9
radio input "true"
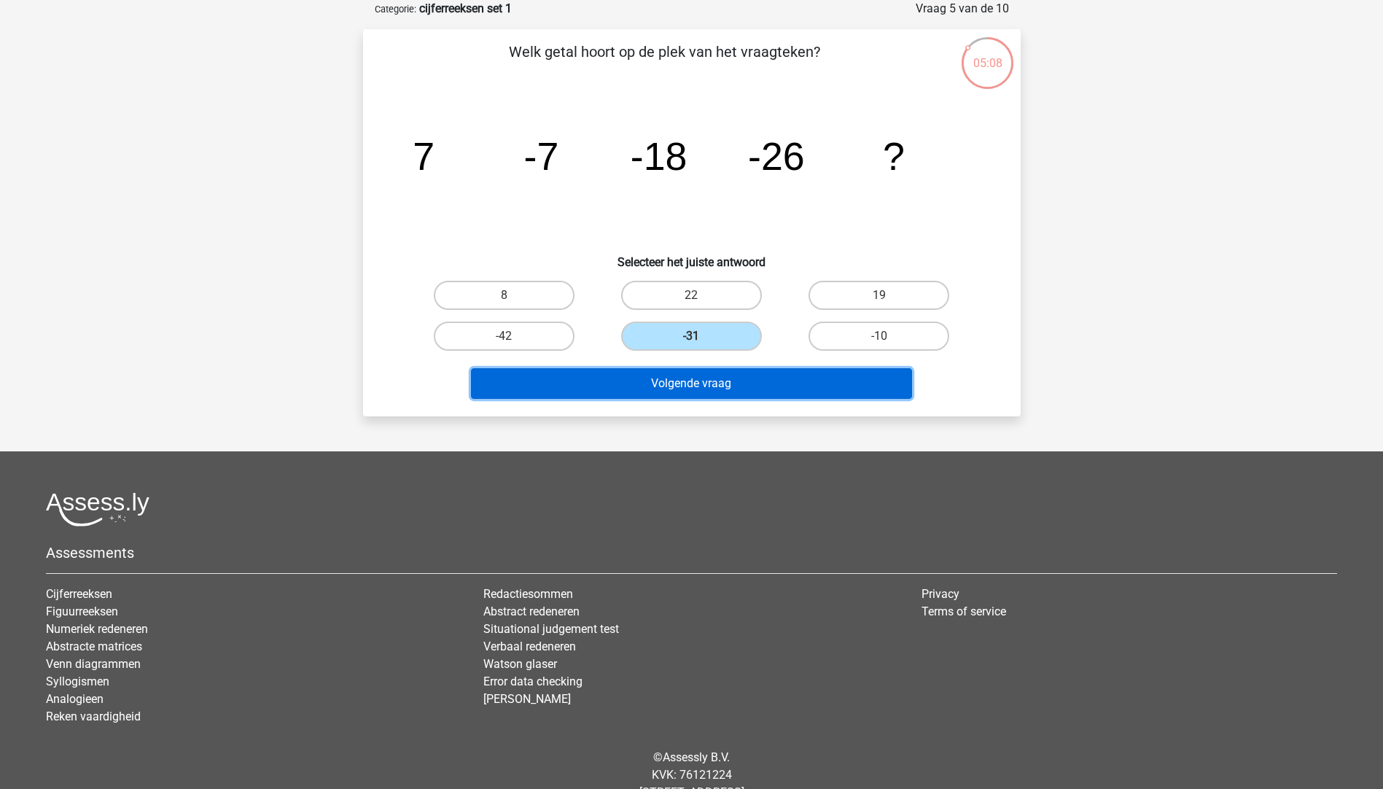
click at [726, 382] on button "Volgende vraag" at bounding box center [691, 383] width 441 height 31
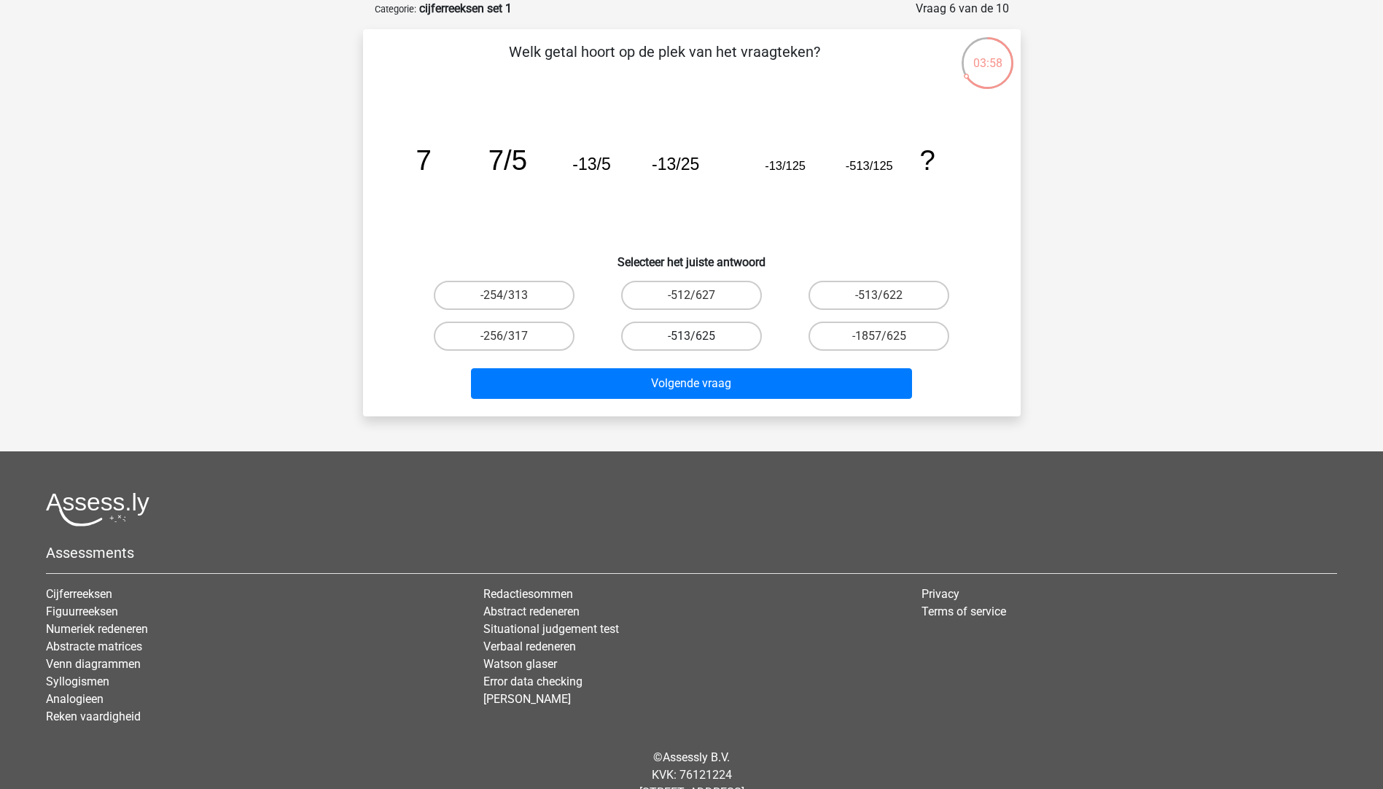
drag, startPoint x: 711, startPoint y: 327, endPoint x: 703, endPoint y: 333, distance: 10.4
click at [711, 325] on label "-513/625" at bounding box center [691, 336] width 141 height 29
click at [701, 336] on input "-513/625" at bounding box center [695, 340] width 9 height 9
radio input "true"
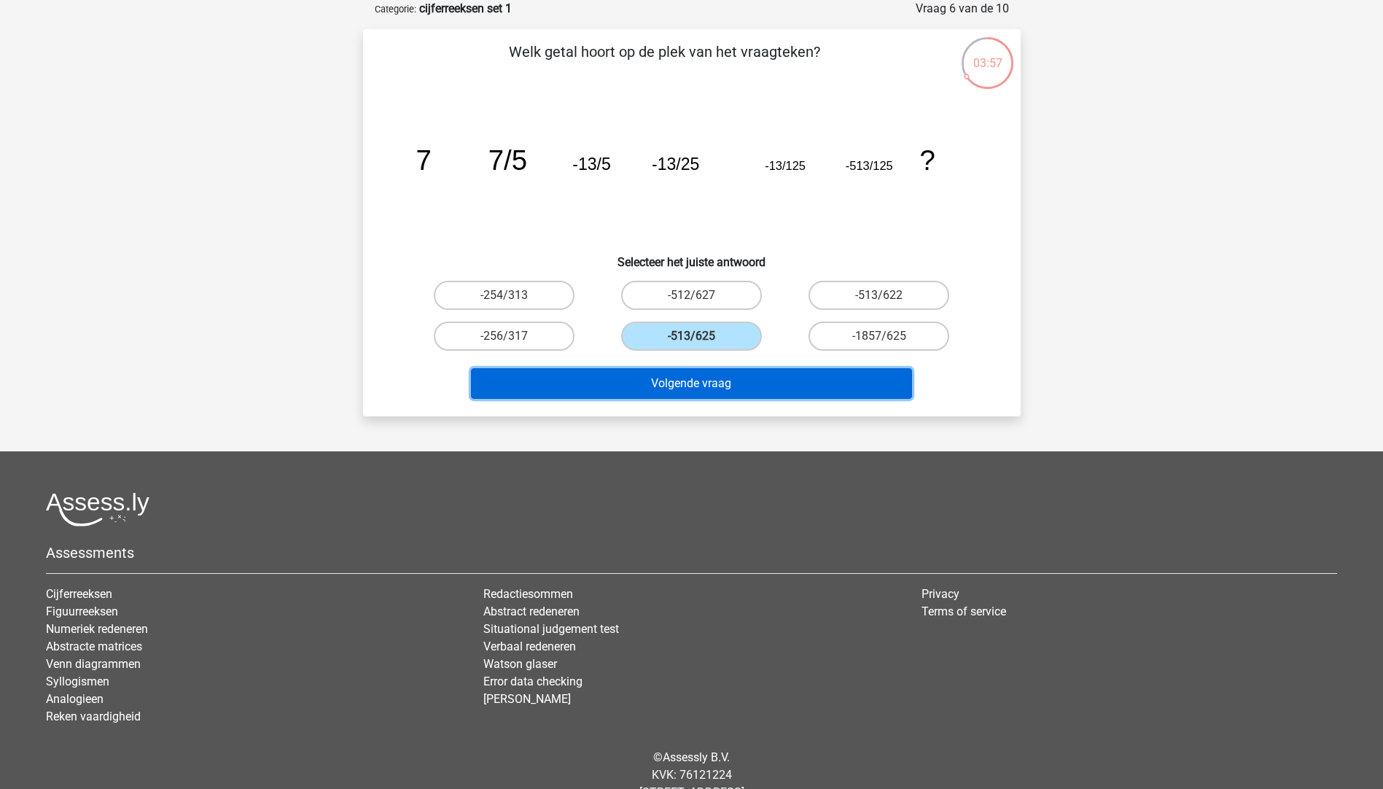
click at [696, 382] on button "Volgende vraag" at bounding box center [691, 383] width 441 height 31
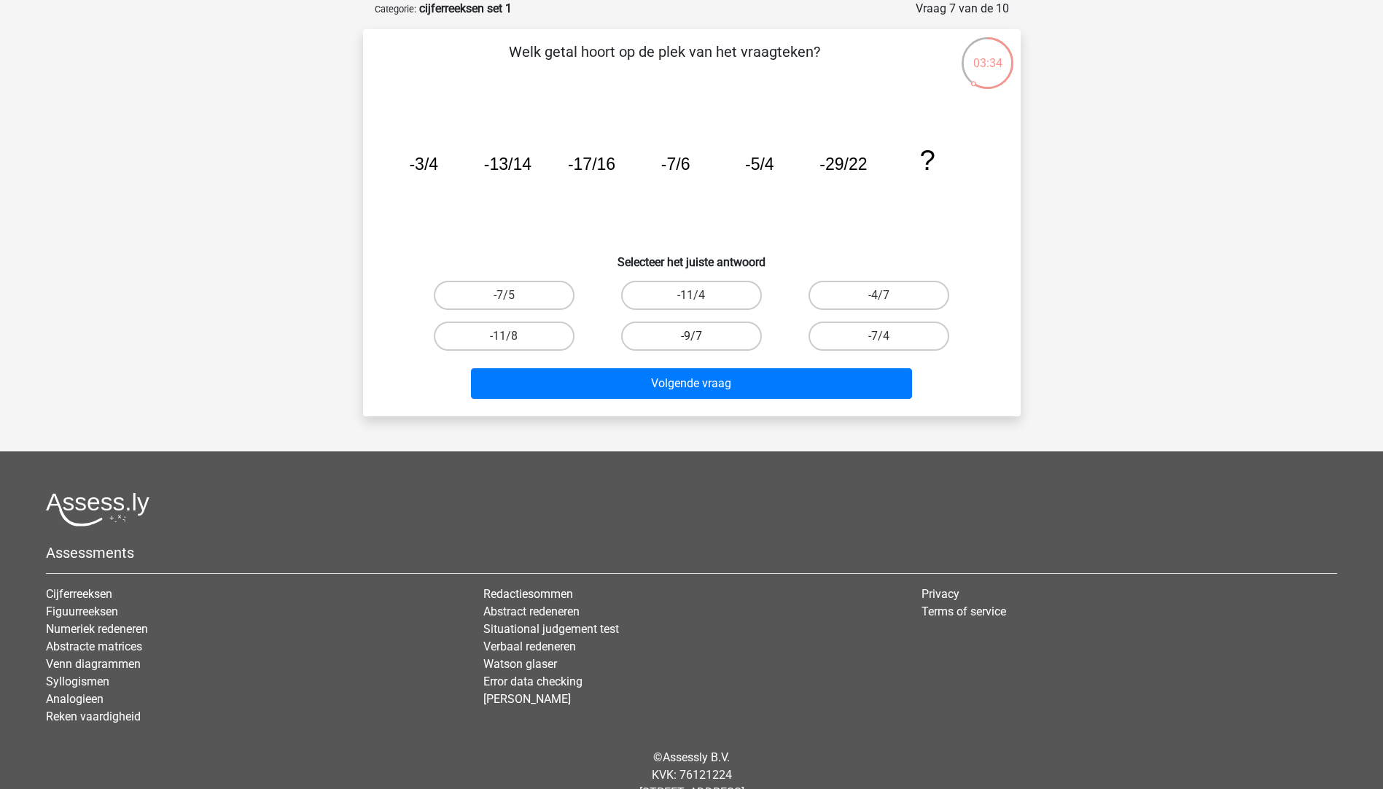
click at [699, 327] on label "-9/7" at bounding box center [691, 336] width 141 height 29
click at [699, 336] on input "-9/7" at bounding box center [695, 340] width 9 height 9
radio input "true"
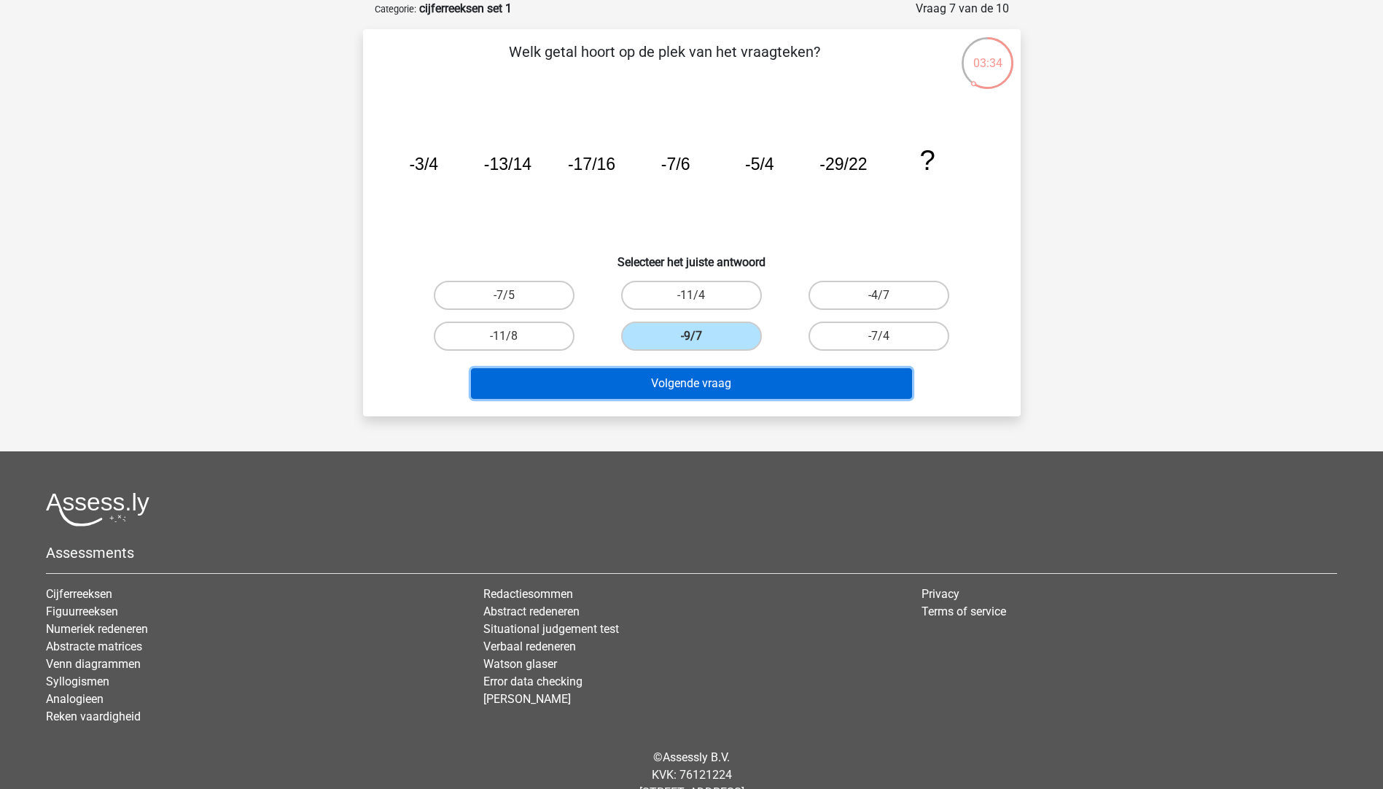
click at [736, 368] on button "Volgende vraag" at bounding box center [691, 383] width 441 height 31
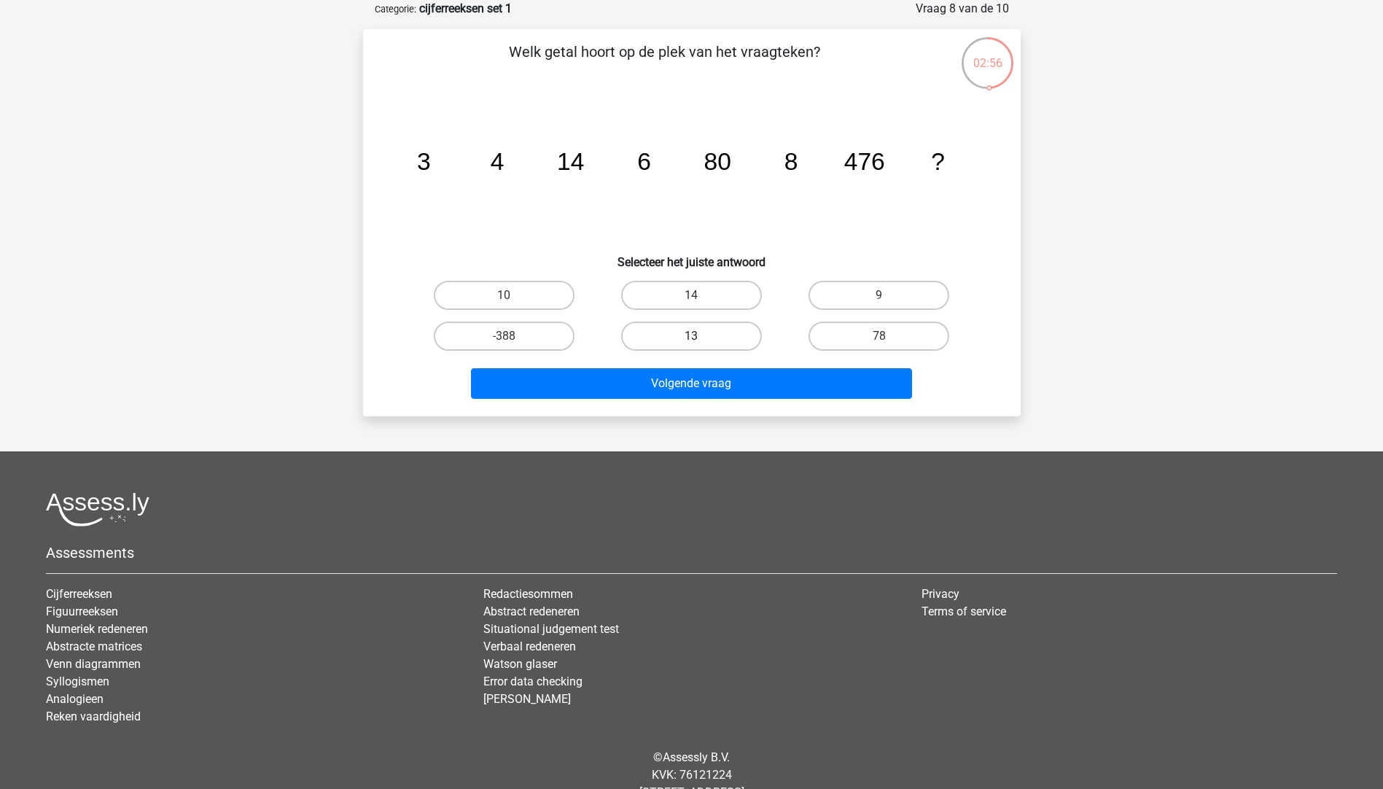
click at [699, 333] on label "13" at bounding box center [691, 336] width 141 height 29
click at [699, 336] on input "13" at bounding box center [695, 340] width 9 height 9
radio input "true"
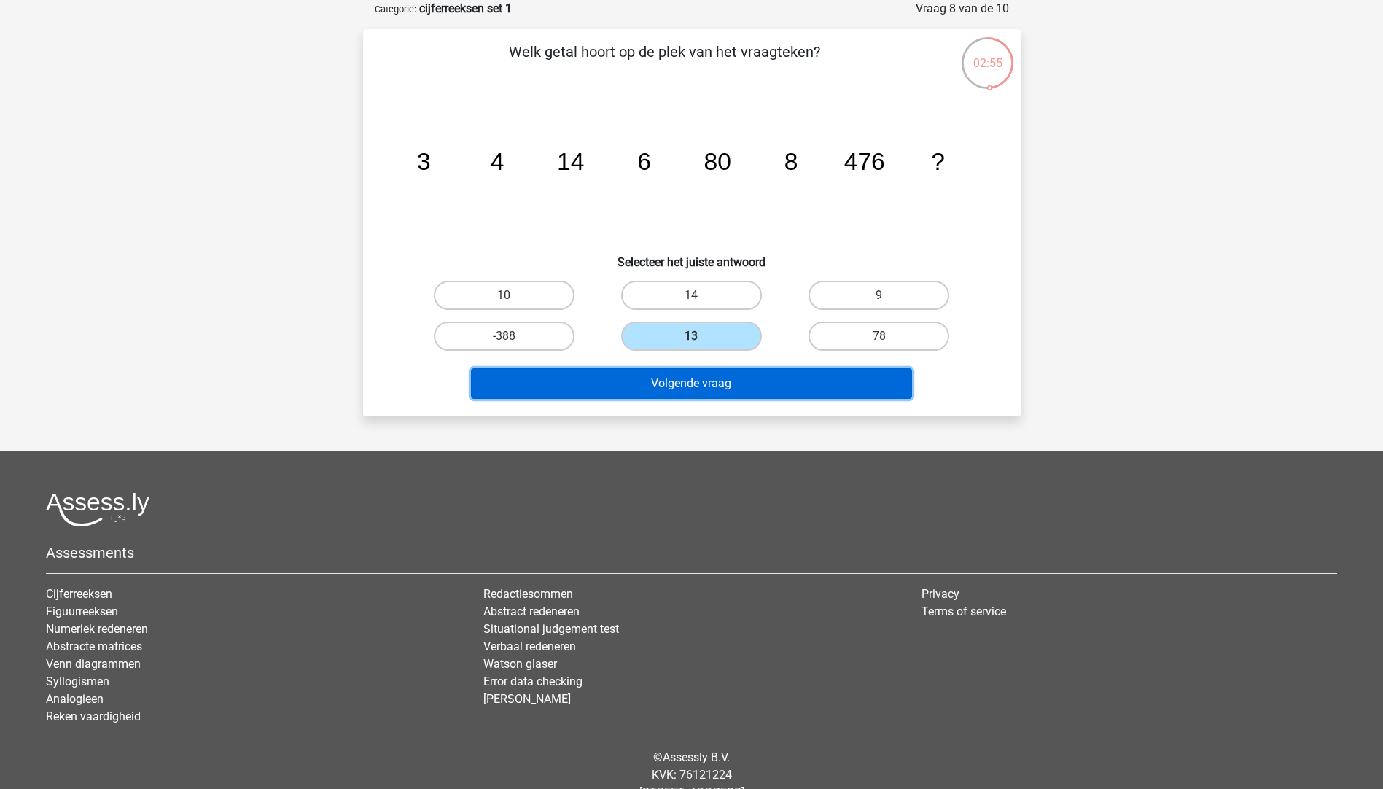
drag, startPoint x: 738, startPoint y: 387, endPoint x: 739, endPoint y: 374, distance: 12.4
click at [739, 383] on button "Volgende vraag" at bounding box center [691, 383] width 441 height 31
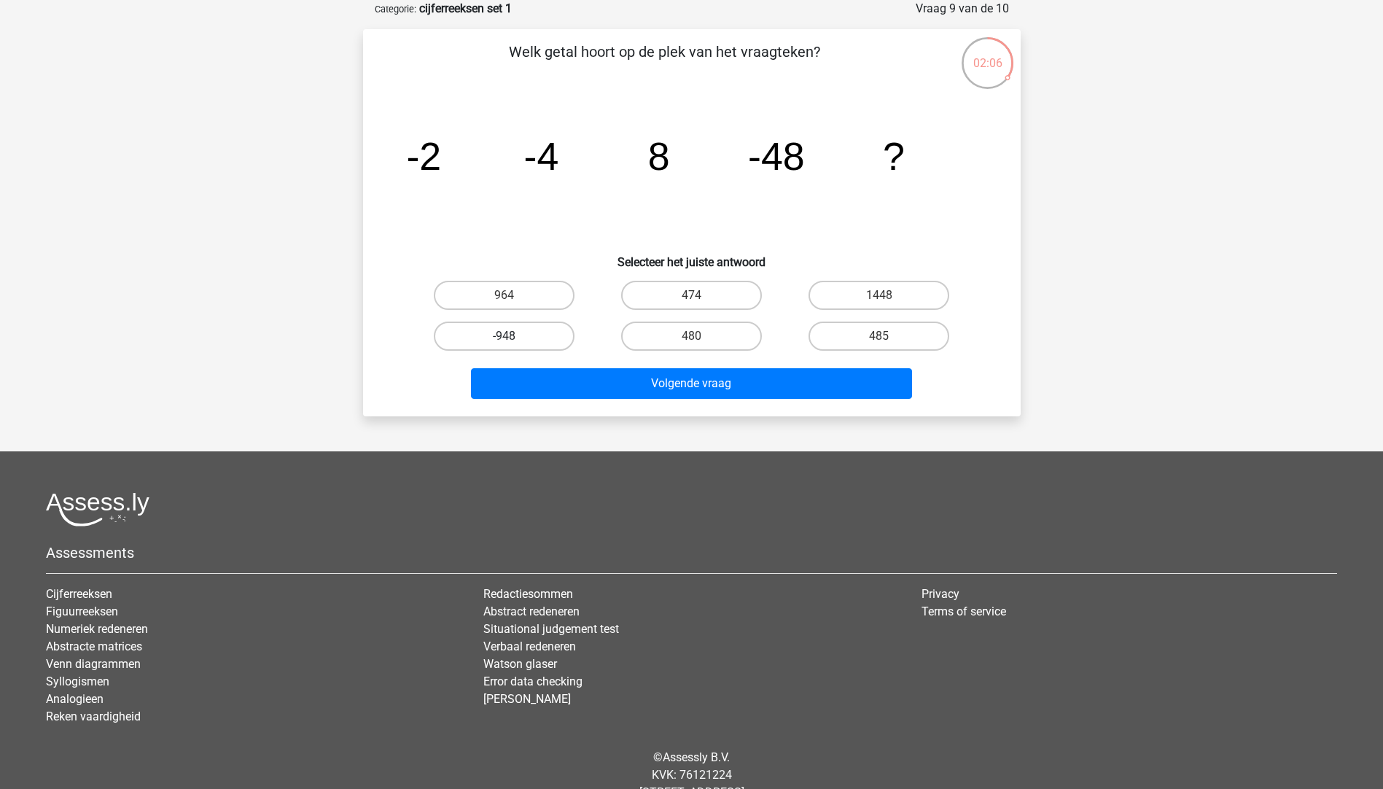
drag, startPoint x: 522, startPoint y: 325, endPoint x: 540, endPoint y: 321, distance: 18.7
click at [527, 322] on label "-948" at bounding box center [504, 336] width 141 height 29
click at [513, 336] on input "-948" at bounding box center [508, 340] width 9 height 9
radio input "true"
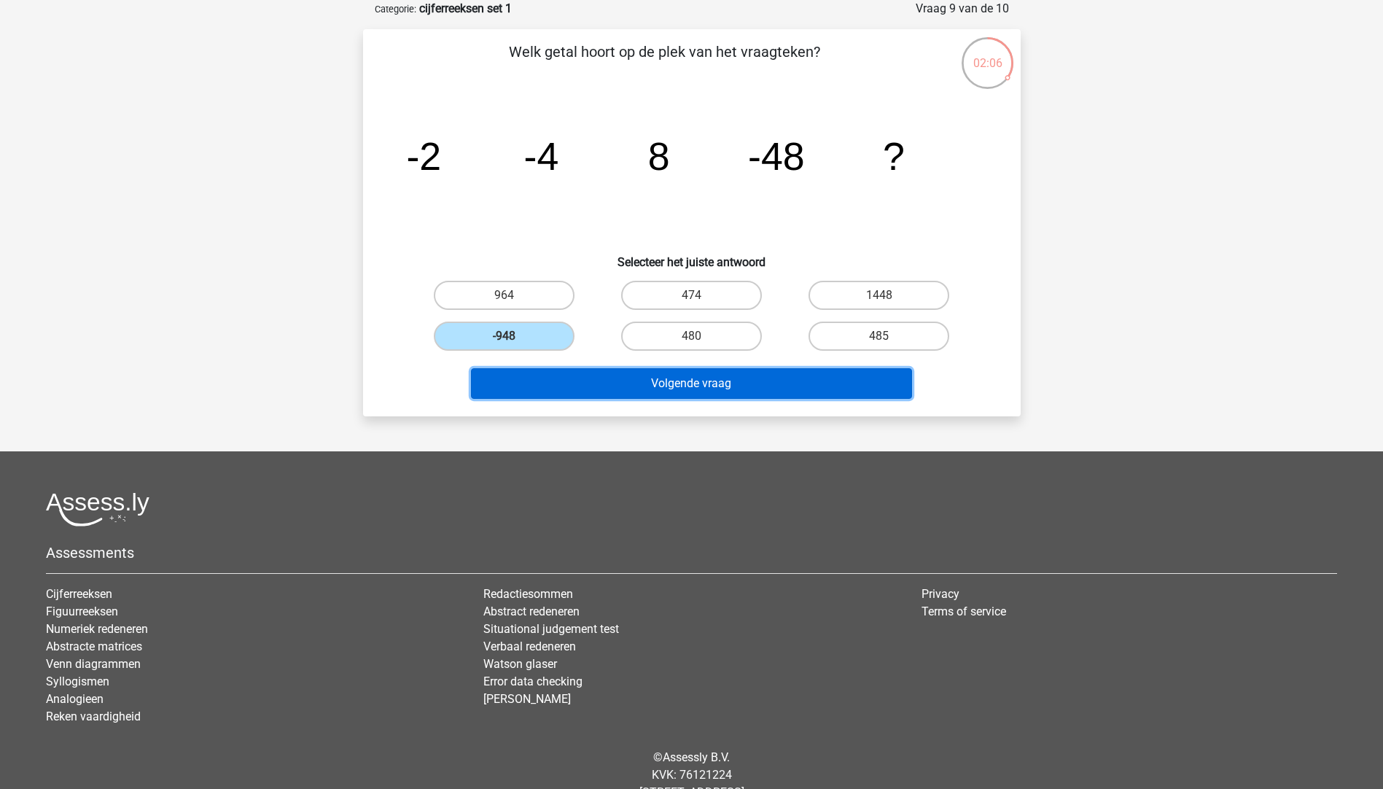
click at [721, 377] on button "Volgende vraag" at bounding box center [691, 383] width 441 height 31
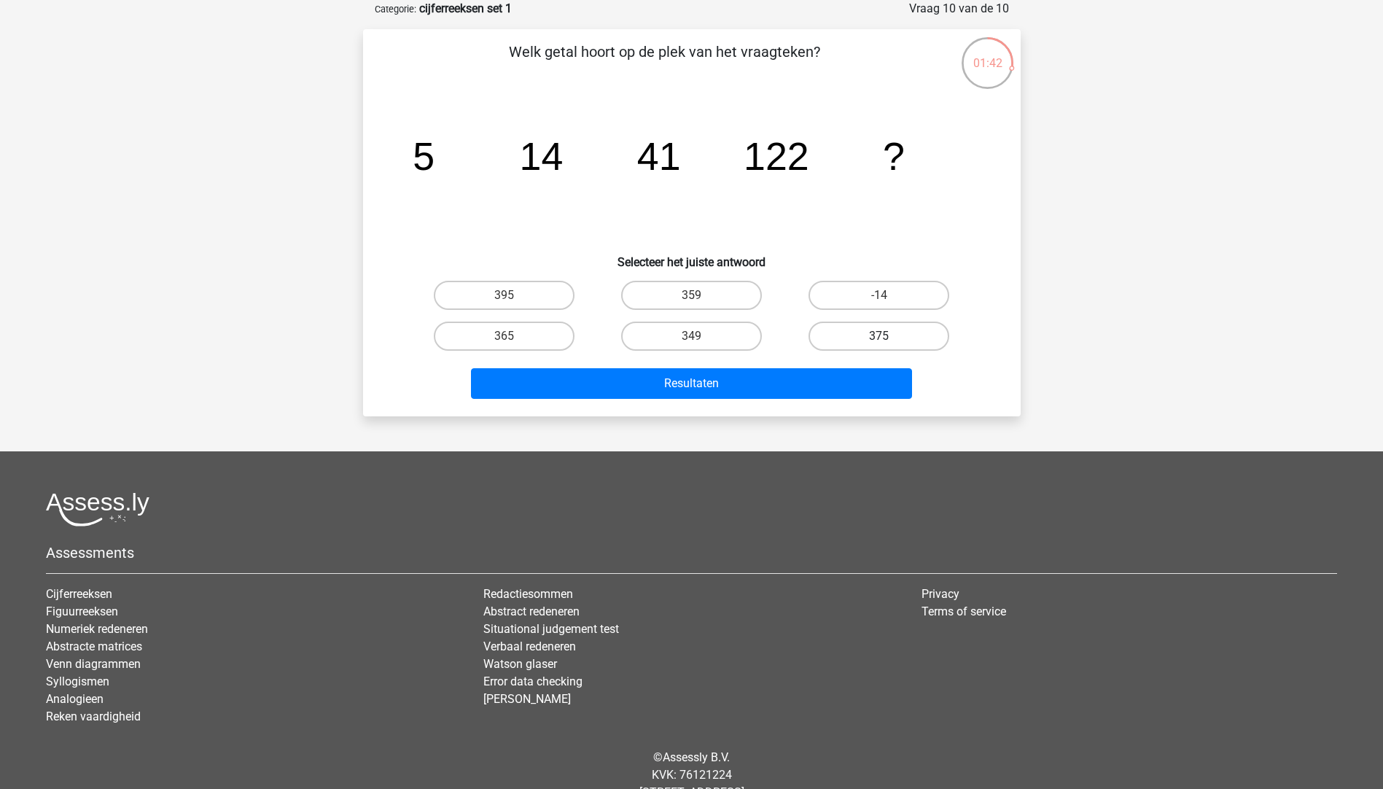
click at [893, 324] on label "375" at bounding box center [879, 336] width 141 height 29
click at [889, 336] on input "375" at bounding box center [884, 340] width 9 height 9
radio input "true"
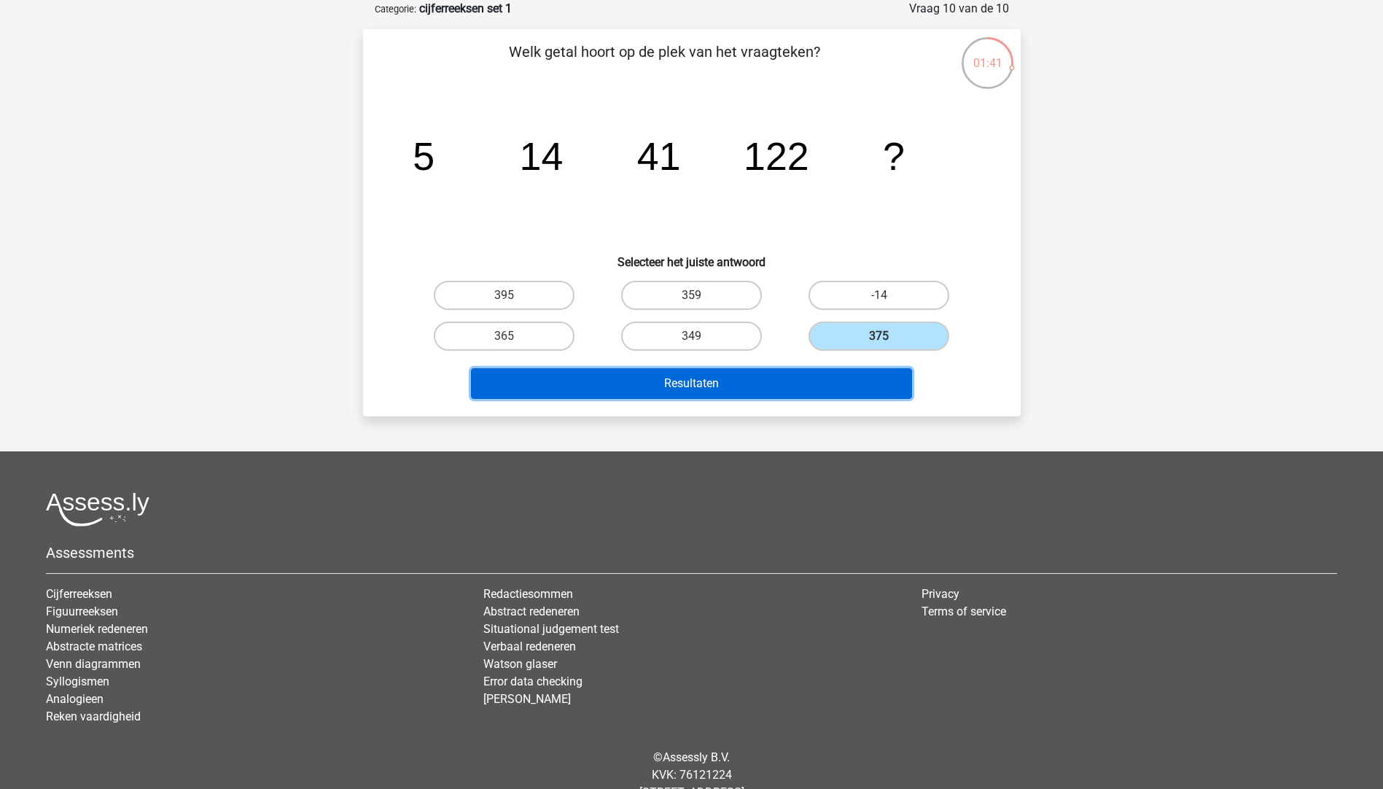
click at [683, 372] on button "Resultaten" at bounding box center [691, 383] width 441 height 31
